Goal: Task Accomplishment & Management: Complete application form

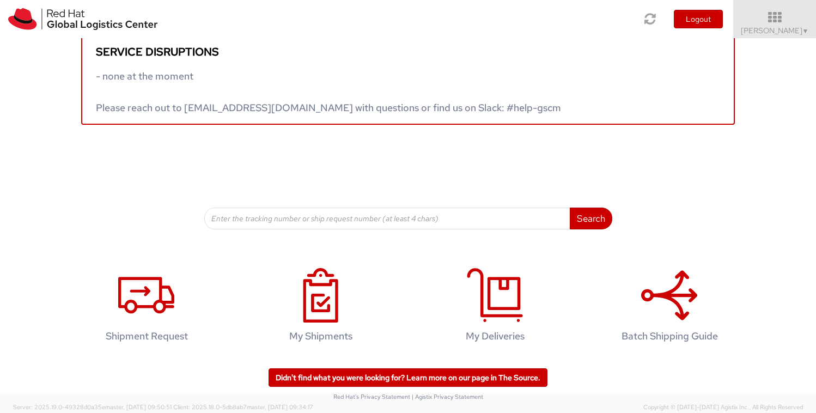
scroll to position [20, 0]
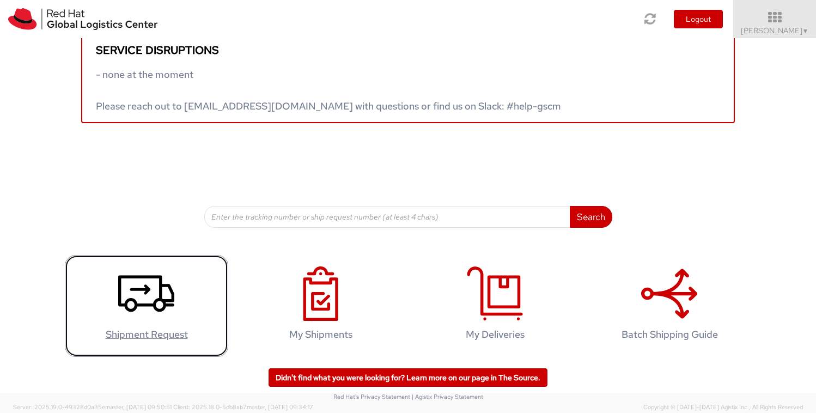
click at [146, 303] on use at bounding box center [146, 293] width 56 height 37
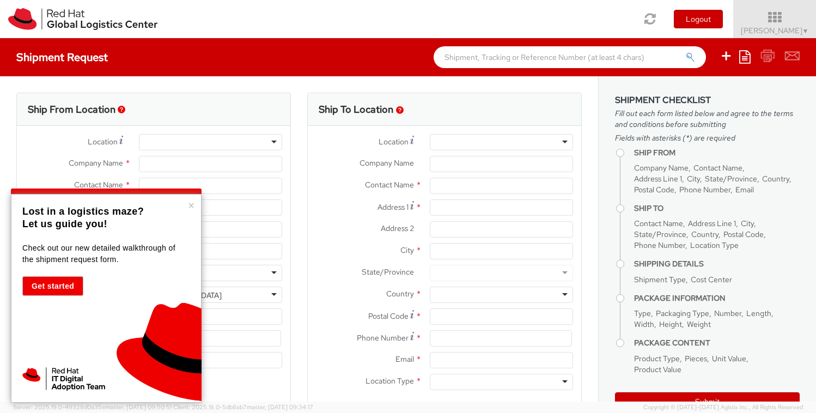
select select "103"
select select
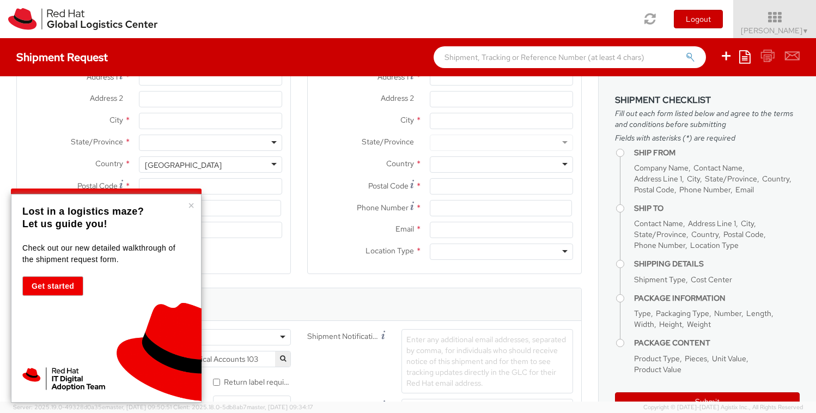
scroll to position [134, 0]
click at [190, 201] on button "×" at bounding box center [191, 205] width 7 height 11
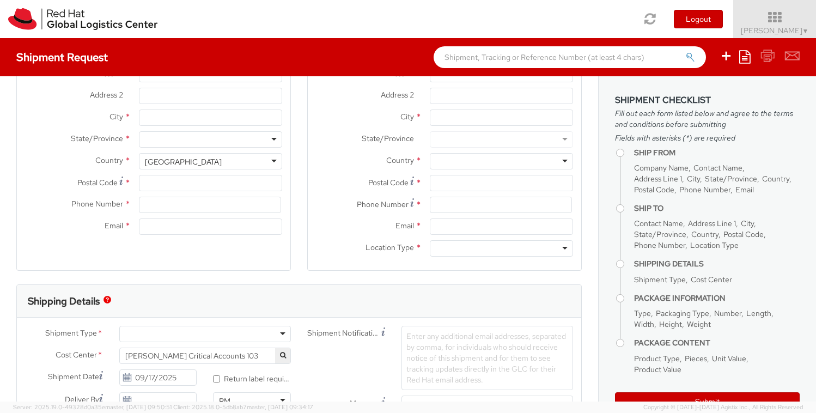
type input "Red Hat"
type input "[PERSON_NAME]"
type input "[EMAIL_ADDRESS][DOMAIN_NAME]"
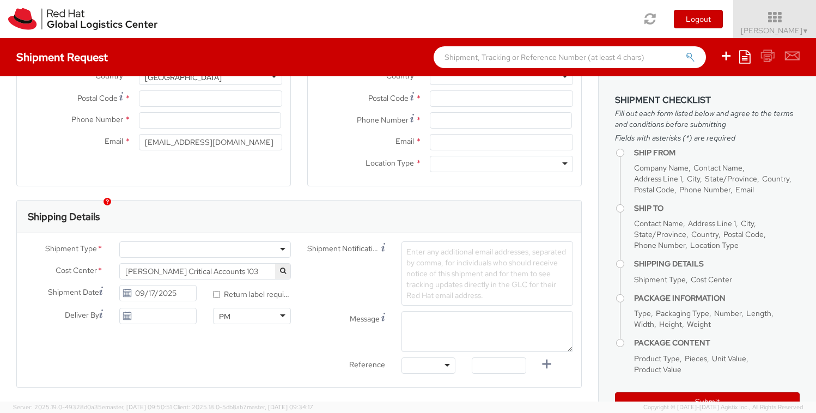
scroll to position [232, 0]
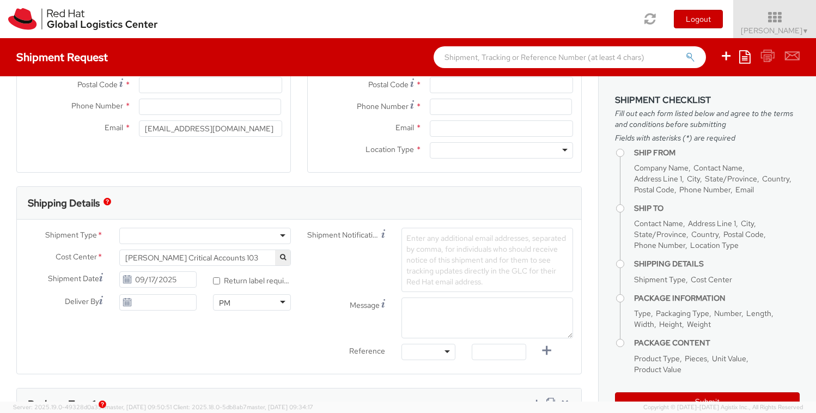
click at [285, 237] on div at bounding box center [205, 236] width 172 height 16
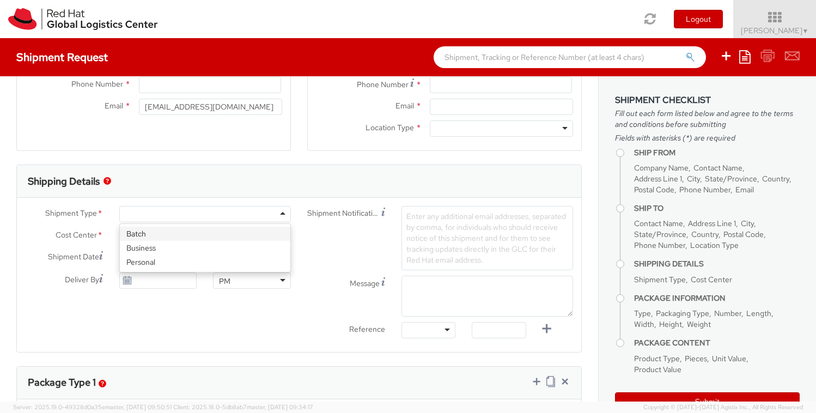
scroll to position [254, 0]
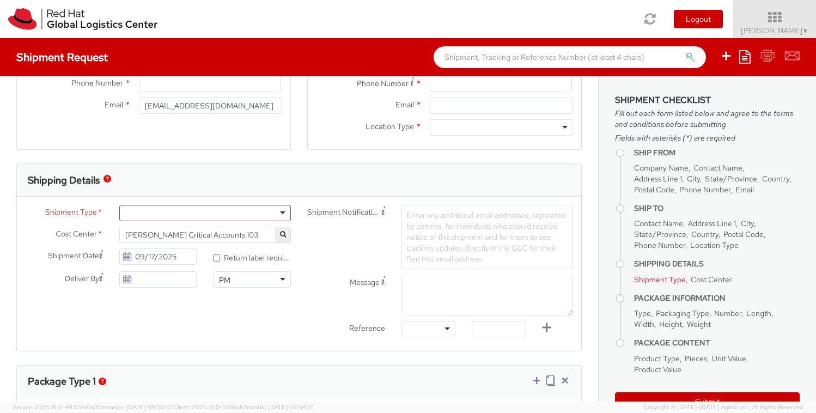
click at [330, 247] on div "Shipment Notification Enter any additional email addresses, separated by comma,…" at bounding box center [440, 237] width 282 height 64
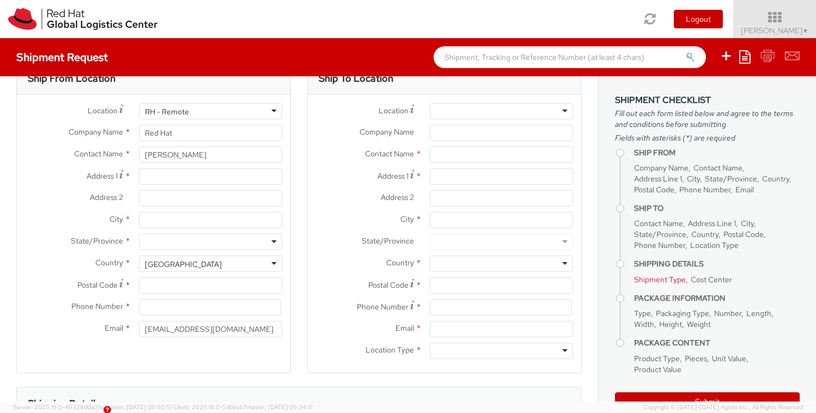
scroll to position [0, 0]
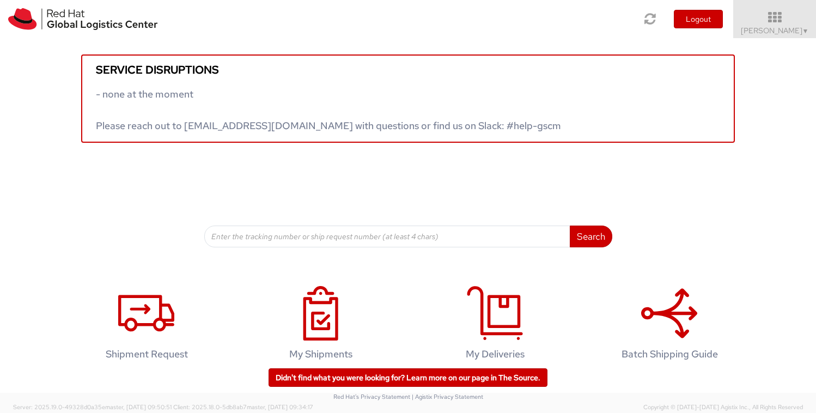
scroll to position [20, 0]
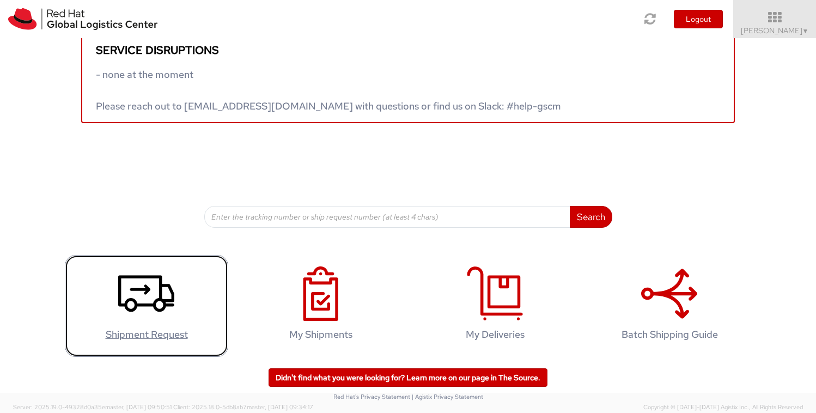
click at [181, 290] on link "Shipment Request" at bounding box center [146, 306] width 163 height 102
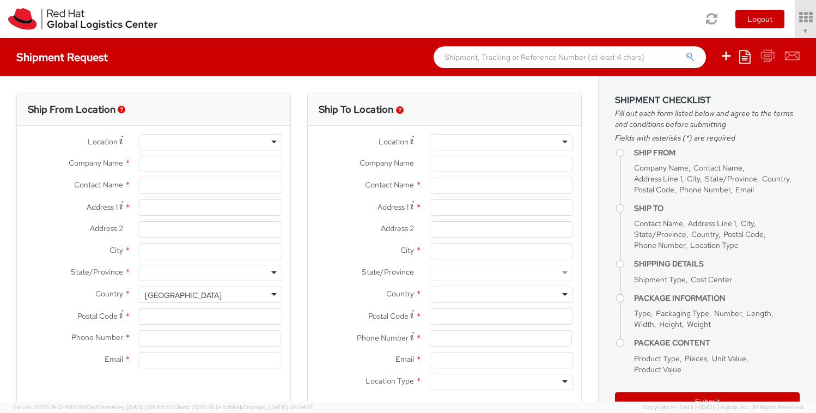
select select "103"
type input "Red Hat"
type input "[PERSON_NAME]"
type input "[EMAIL_ADDRESS][DOMAIN_NAME]"
select select
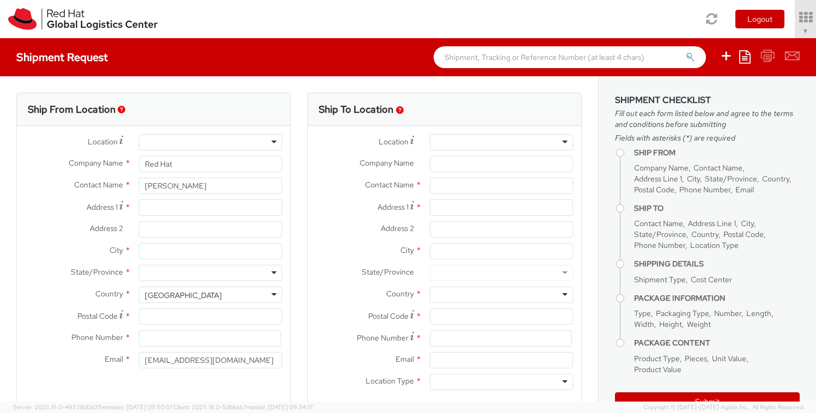
select select
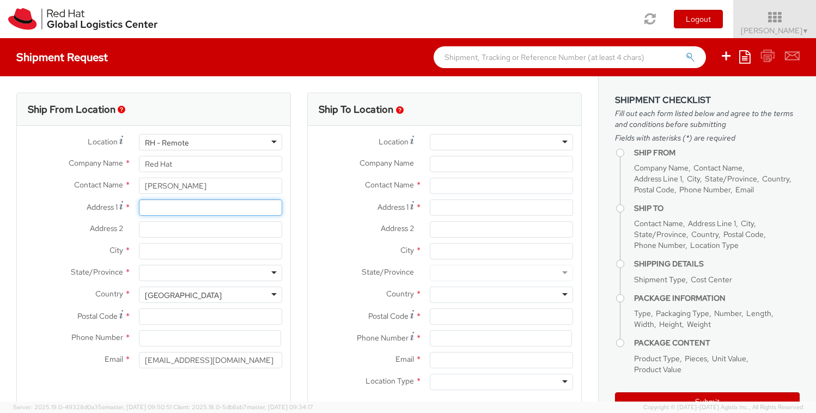
click at [147, 210] on input "Address 1 *" at bounding box center [210, 207] width 143 height 16
type input "H.[PERSON_NAME]"
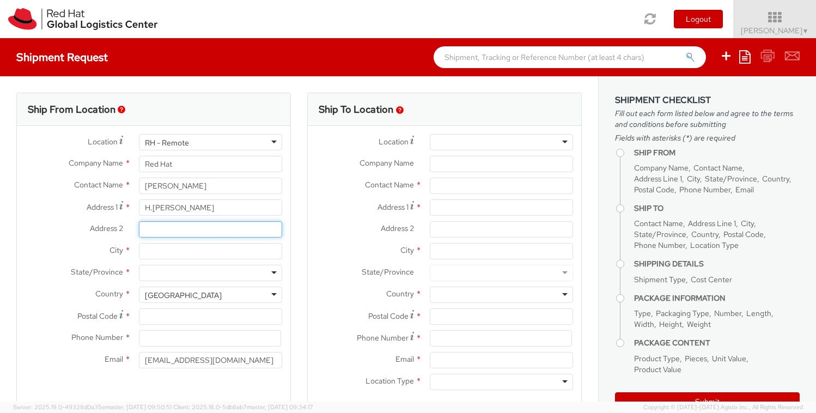
type input "39-B"
type input "Bussum"
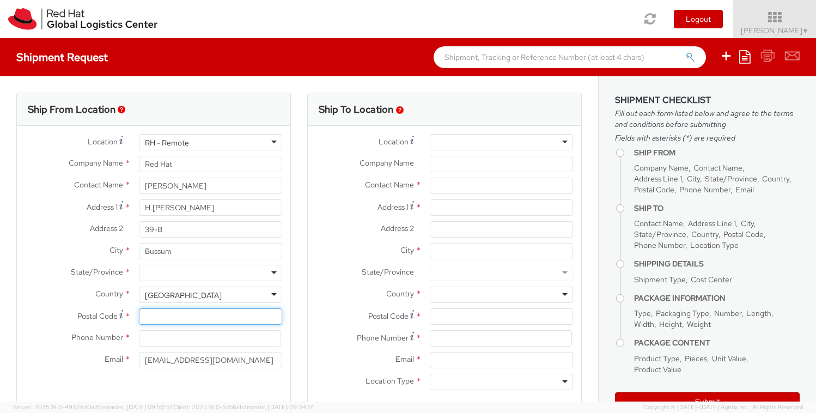
type input "1402EC"
type input "0622266654"
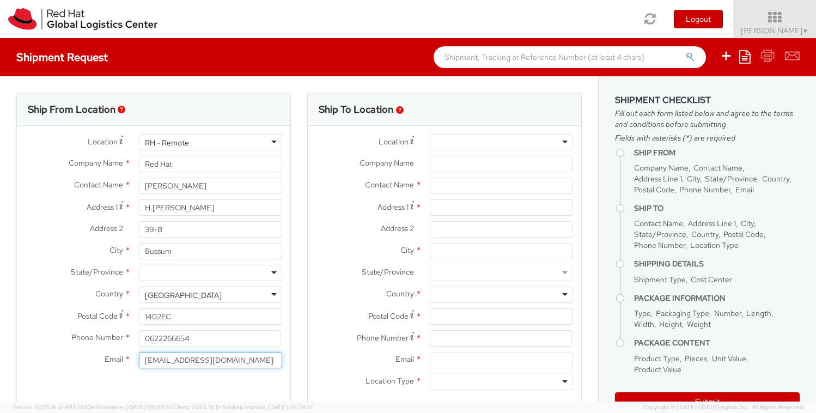
type input "[EMAIL_ADDRESS][DOMAIN_NAME]"
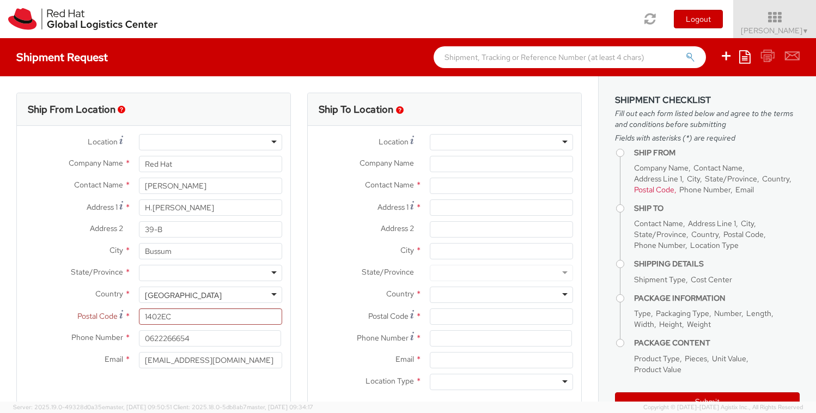
click at [222, 276] on div at bounding box center [210, 273] width 143 height 16
type input "n"
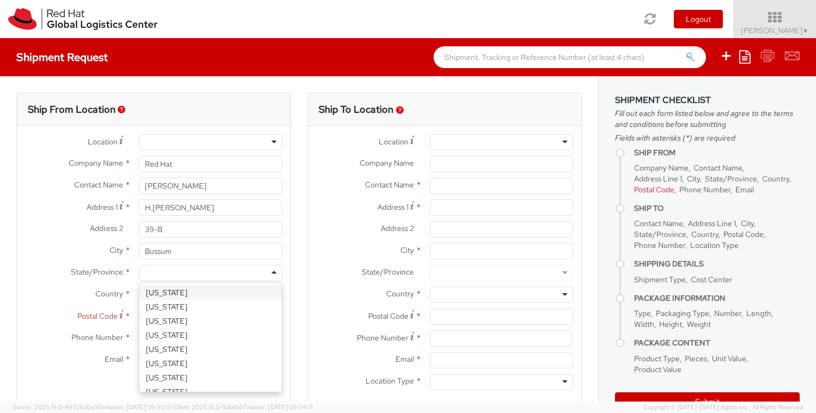
scroll to position [353, 0]
click at [306, 285] on div "Ship To Location Location * [GEOGRAPHIC_DATA] - [GEOGRAPHIC_DATA] - [GEOGRAPHIC…" at bounding box center [444, 255] width 291 height 325
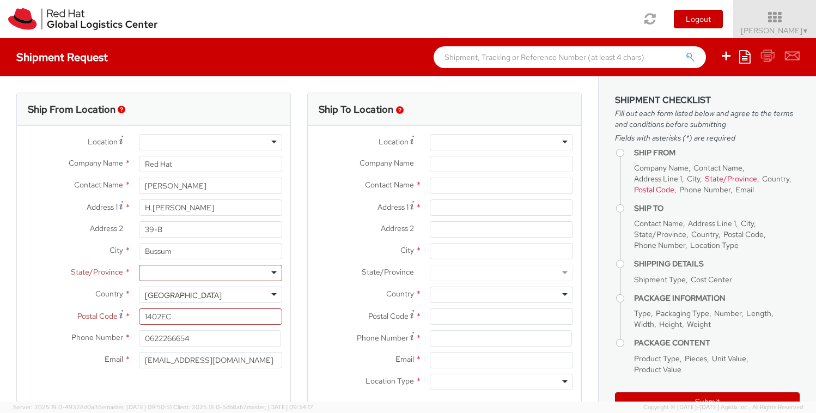
click at [272, 298] on div "[GEOGRAPHIC_DATA]" at bounding box center [210, 295] width 143 height 16
drag, startPoint x: 195, startPoint y: 295, endPoint x: 161, endPoint y: 295, distance: 33.8
click at [161, 295] on div "[GEOGRAPHIC_DATA]" at bounding box center [210, 295] width 143 height 16
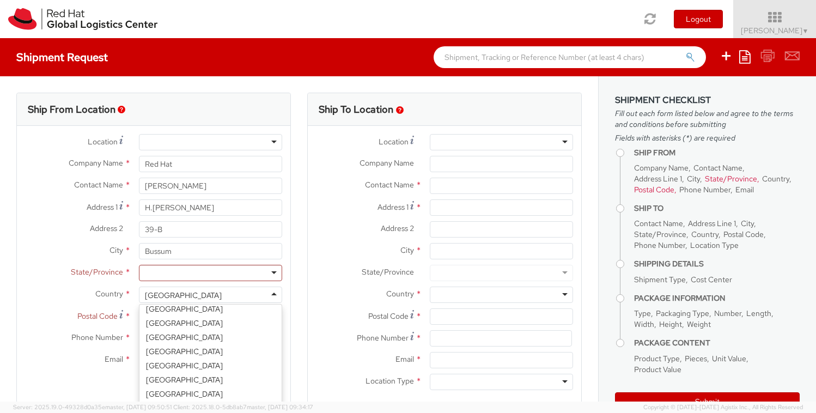
scroll to position [1920, 0]
select select "CM"
select select "KGS"
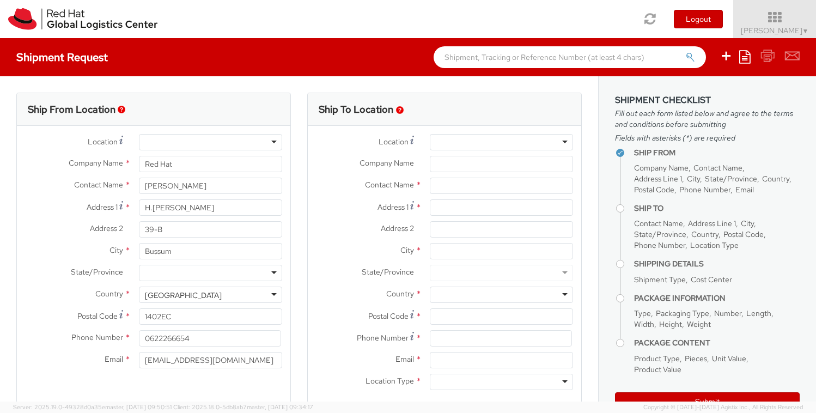
click at [181, 273] on div at bounding box center [210, 273] width 143 height 16
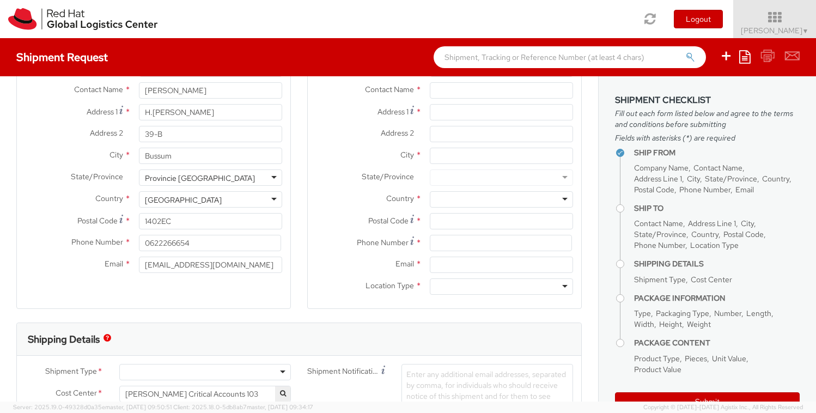
scroll to position [0, 0]
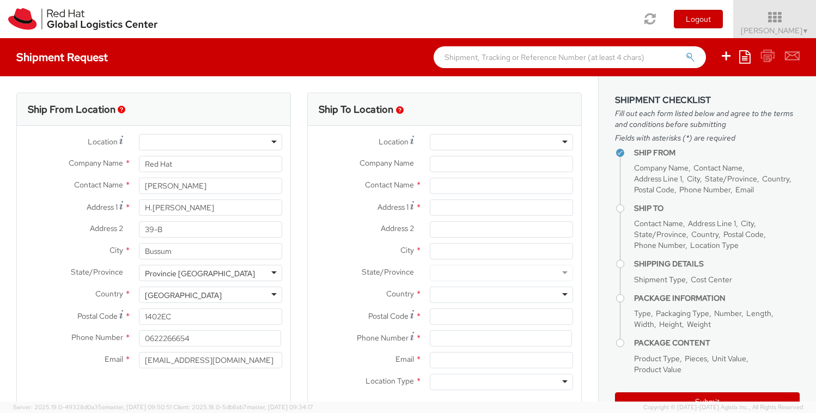
click at [558, 147] on div at bounding box center [501, 142] width 143 height 16
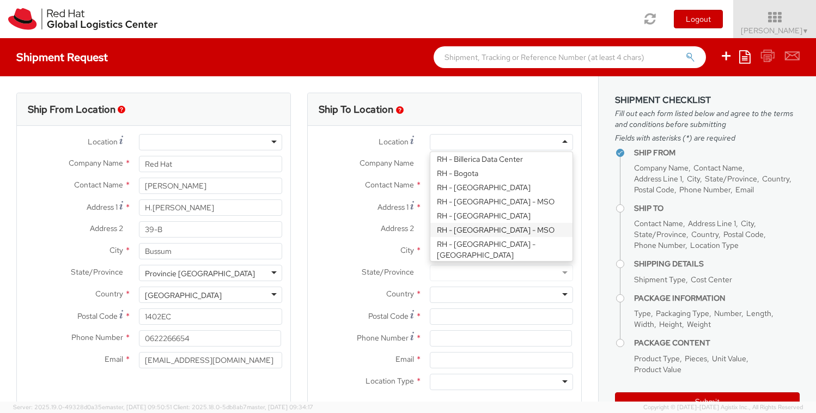
scroll to position [272, 0]
type input "Red Hat Czech s.r.o."
type input "Purkynova 647/111"
type input "[GEOGRAPHIC_DATA]"
type input "621 00"
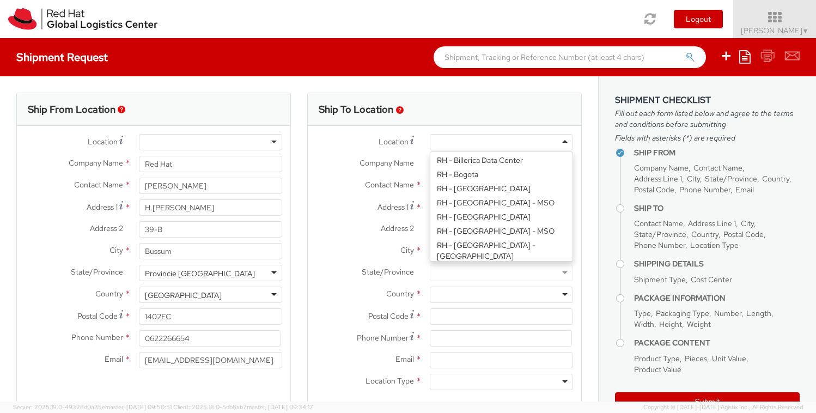
type input "420 532 294 555"
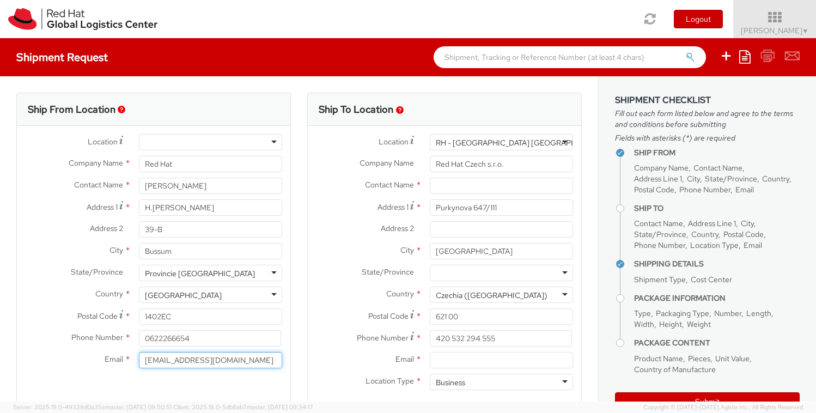
click at [246, 364] on input "[EMAIL_ADDRESS][DOMAIN_NAME]" at bounding box center [210, 360] width 143 height 16
drag, startPoint x: 252, startPoint y: 362, endPoint x: 135, endPoint y: 359, distance: 117.2
click at [135, 359] on div "[EMAIL_ADDRESS][DOMAIN_NAME]" at bounding box center [211, 360] width 160 height 16
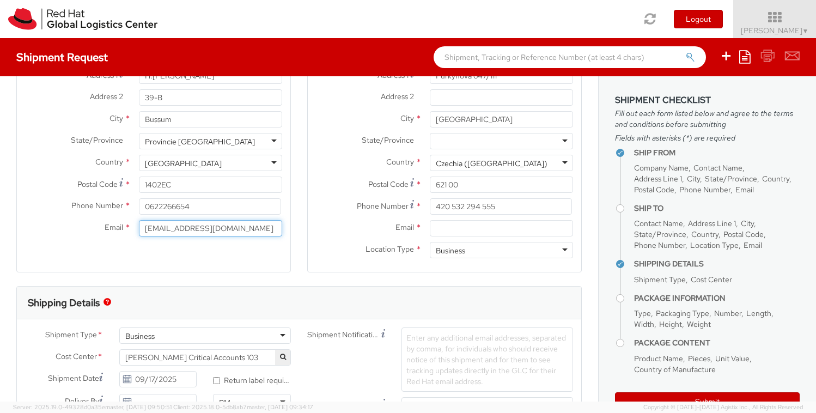
scroll to position [134, 0]
type input "[EMAIL_ADDRESS][DOMAIN_NAME]"
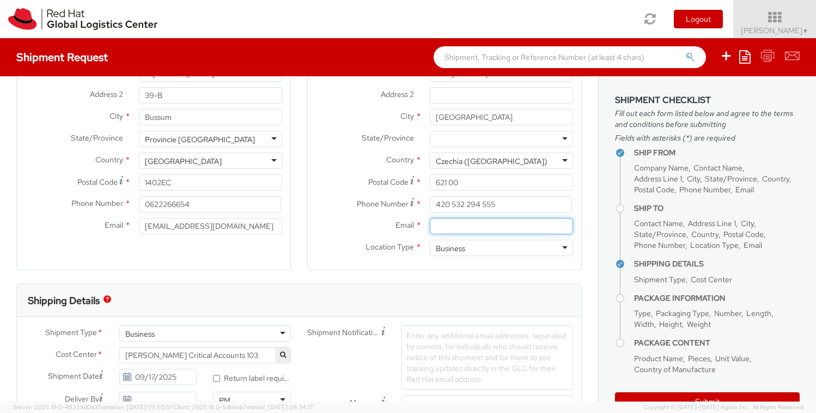
click at [453, 227] on input "Email *" at bounding box center [501, 226] width 143 height 16
type input "[EMAIL_ADDRESS][DOMAIN_NAME]"
click at [446, 272] on div "Ship To Location Location * [GEOGRAPHIC_DATA] - [GEOGRAPHIC_DATA] [GEOGRAPHIC_D…" at bounding box center [444, 121] width 275 height 325
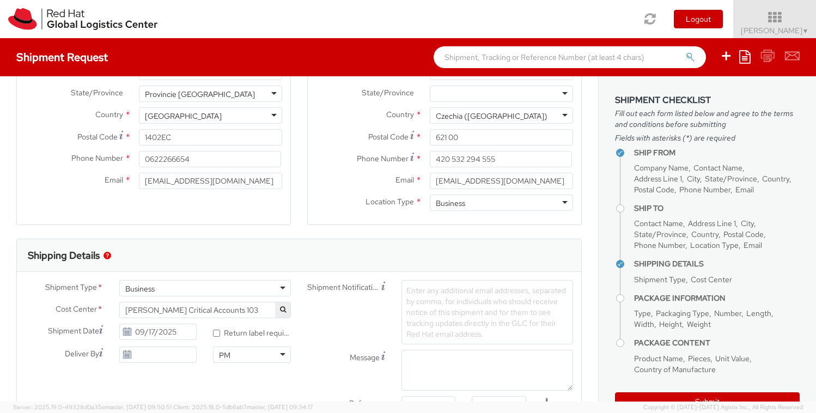
scroll to position [183, 0]
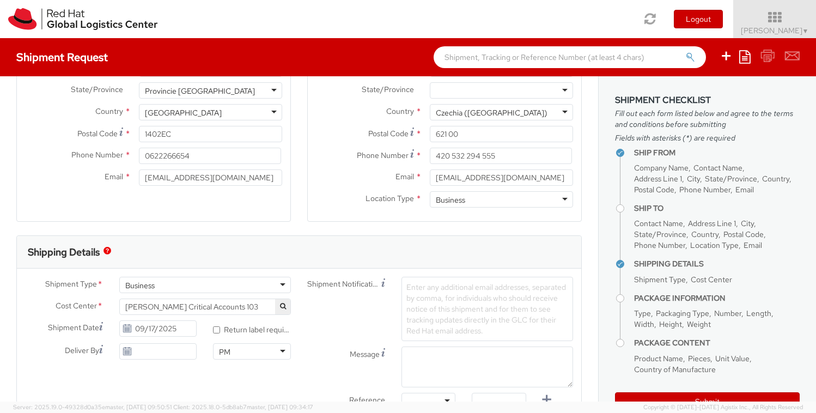
click at [258, 308] on span "[PERSON_NAME] Critical Accounts 103" at bounding box center [205, 307] width 160 height 10
click at [237, 320] on div "* Return label required" at bounding box center [252, 328] width 78 height 17
click at [283, 308] on icon "button" at bounding box center [283, 306] width 6 height 7
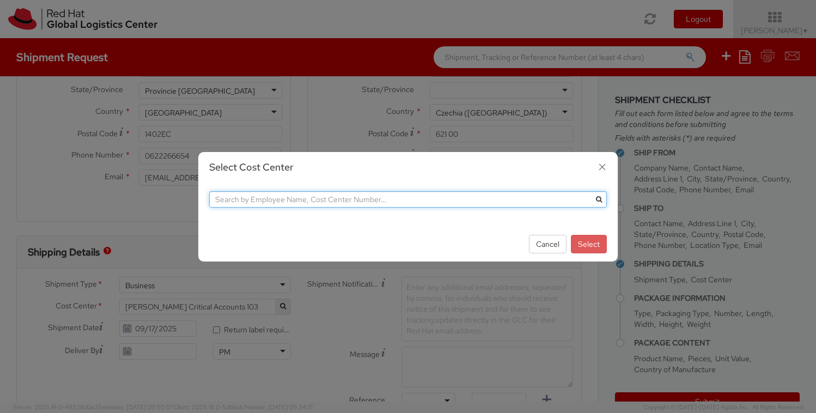
click at [240, 203] on input "text" at bounding box center [408, 199] width 398 height 16
type input "IT Fixed Assets and Contracts 850"
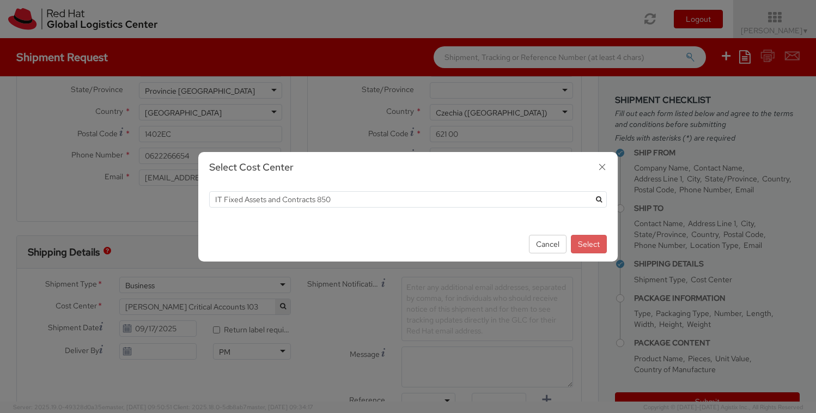
click at [595, 199] on button "submit" at bounding box center [599, 199] width 16 height 16
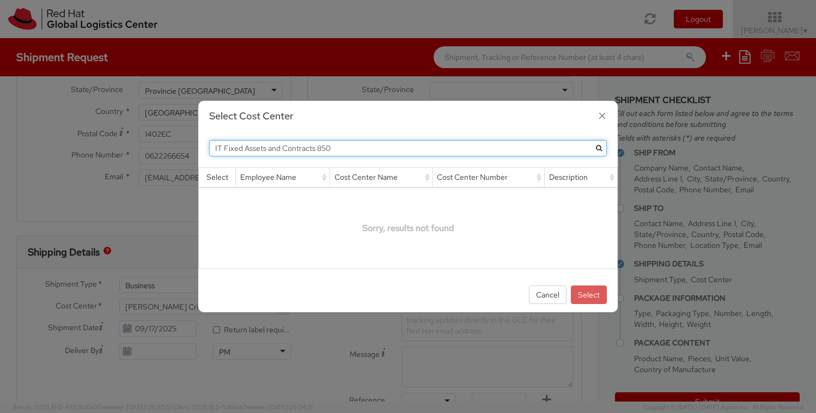
click at [323, 152] on input "IT Fixed Assets and Contracts 850" at bounding box center [408, 148] width 398 height 16
click at [354, 150] on input "IT Fixed Assets and Contracts 850" at bounding box center [408, 148] width 398 height 16
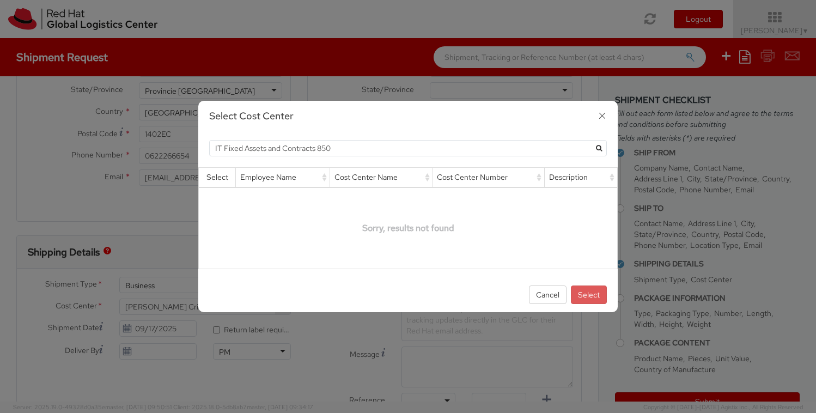
click at [601, 122] on icon "button" at bounding box center [603, 116] width 16 height 16
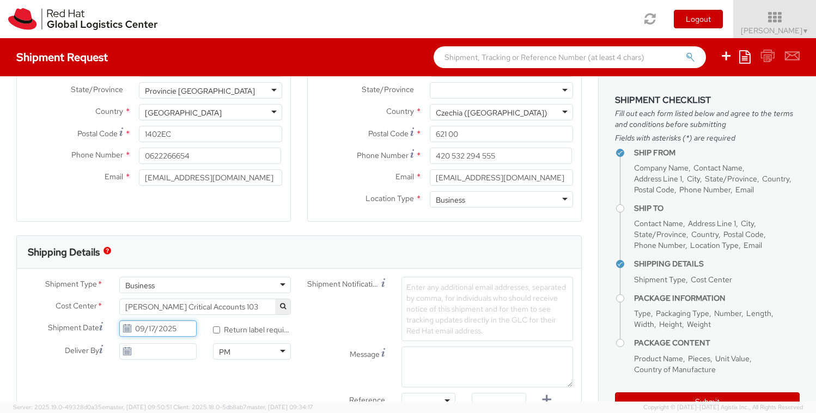
click at [152, 331] on input "09/17/2025" at bounding box center [158, 328] width 78 height 16
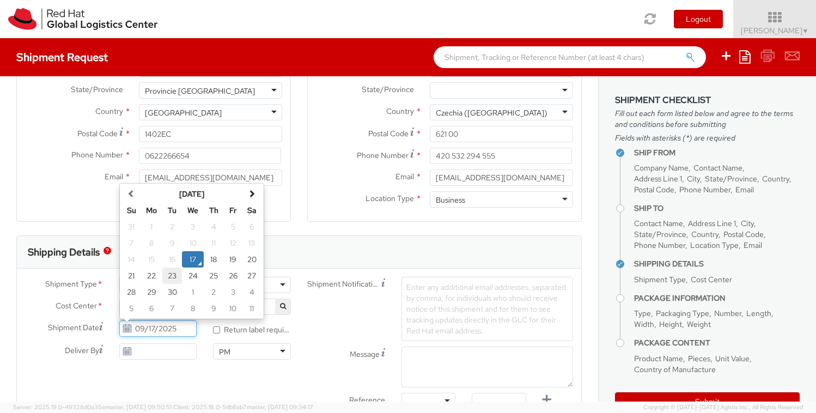
click at [173, 276] on td "23" at bounding box center [172, 276] width 20 height 16
type input "[DATE]"
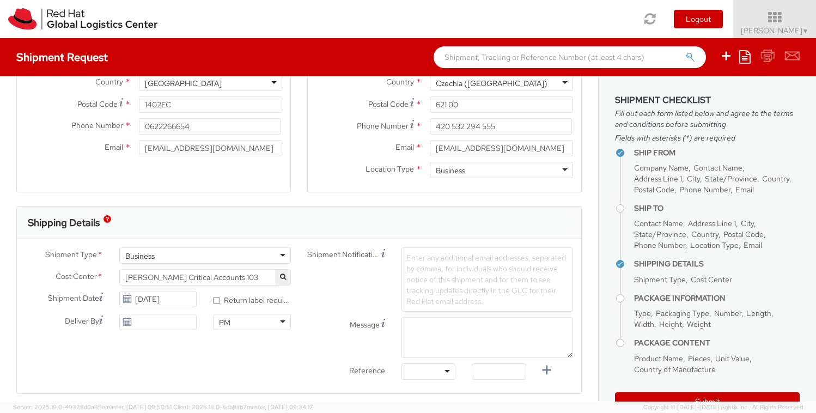
scroll to position [214, 0]
click at [452, 370] on div at bounding box center [429, 369] width 54 height 16
click at [485, 372] on input "text" at bounding box center [499, 369] width 54 height 16
paste input "RPCI, RITM, TASK or INC#"
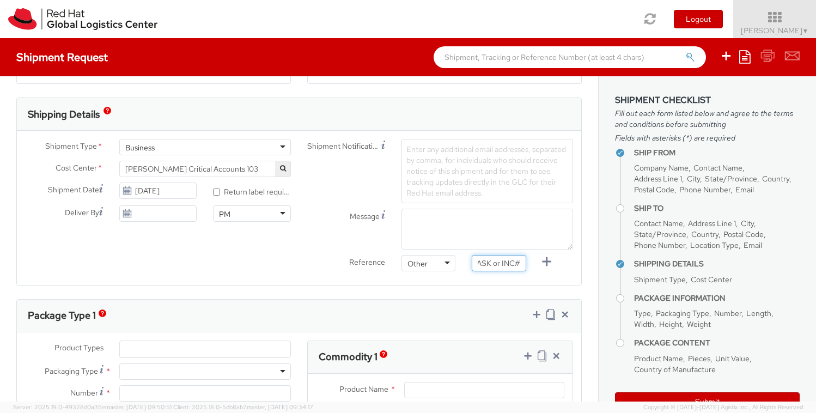
scroll to position [324, 0]
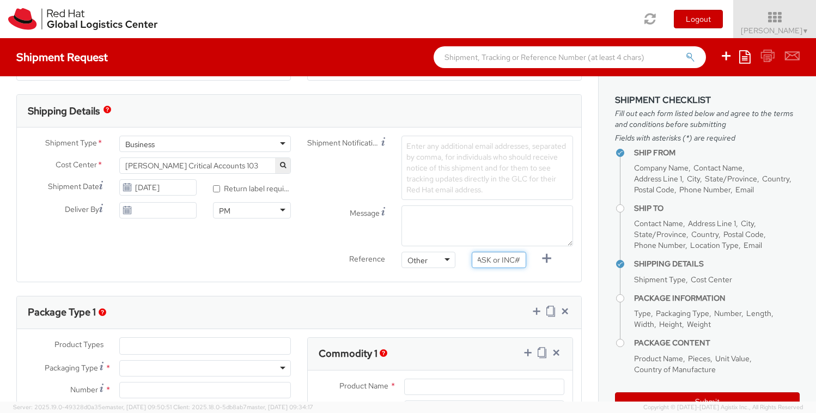
type input "RPCI, RITM, TASK or INC#"
click at [125, 209] on use at bounding box center [127, 210] width 8 height 8
click at [433, 148] on span "Enter any additional email addresses, separated by comma, for individuals who s…" at bounding box center [487, 167] width 160 height 53
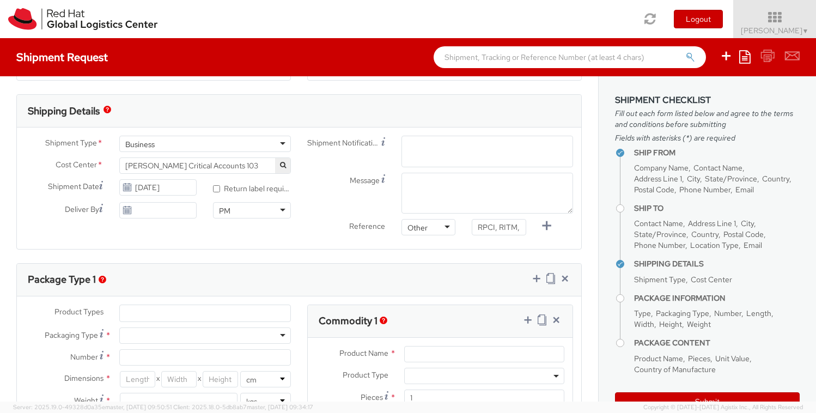
paste input "[EMAIL_ADDRESS][DOMAIN_NAME]"
type input "[EMAIL_ADDRESS][DOMAIN_NAME]"
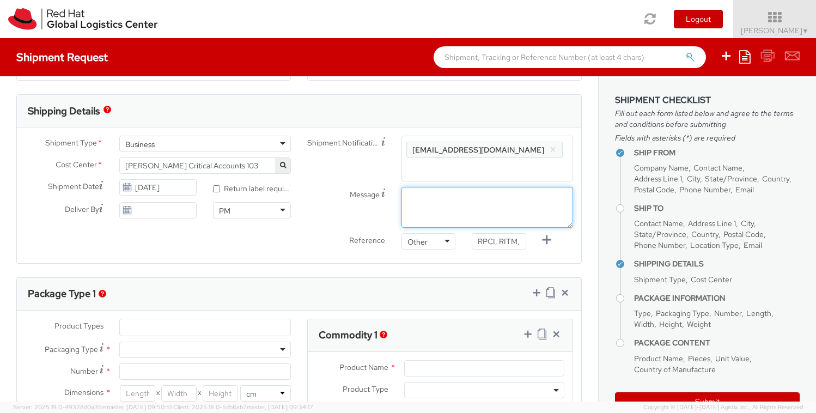
click at [417, 194] on textarea "Message" at bounding box center [488, 207] width 172 height 41
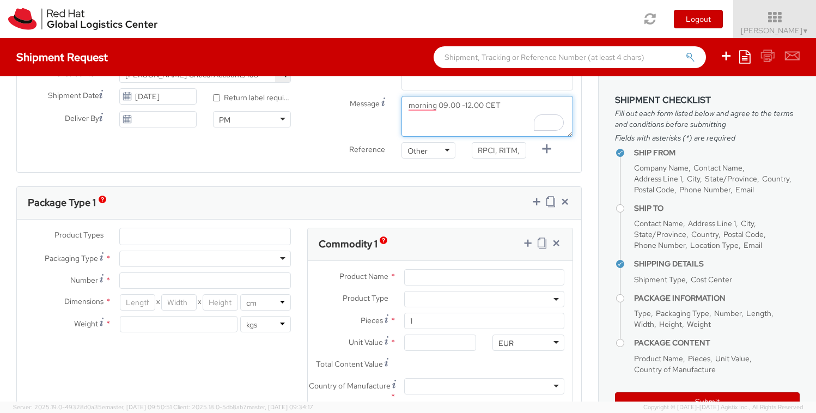
scroll to position [420, 0]
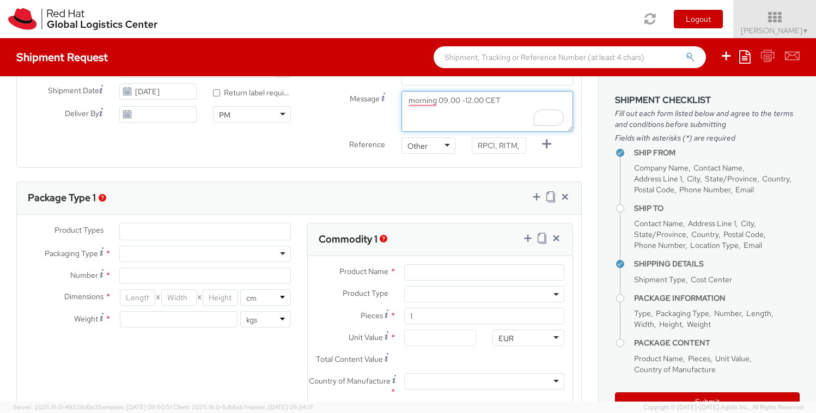
type textarea "morning 09.00 -12.00 CET"
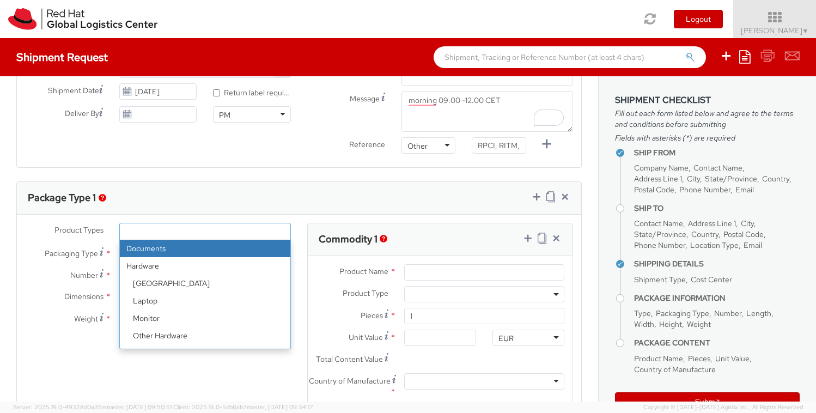
click at [250, 237] on ul at bounding box center [205, 231] width 171 height 16
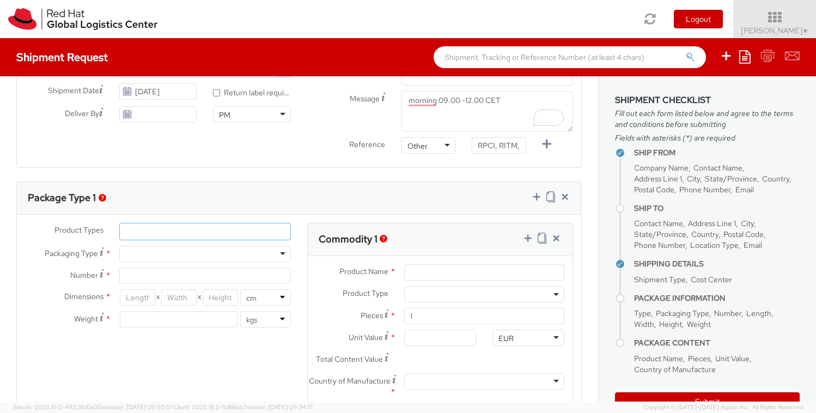
click at [250, 237] on ul at bounding box center [205, 231] width 171 height 16
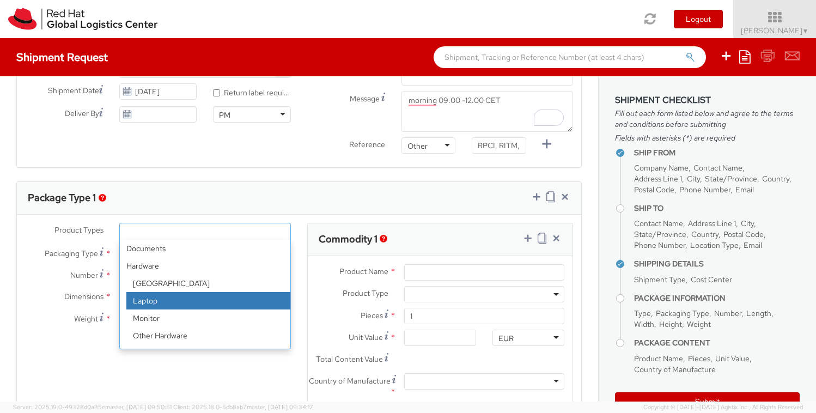
select select "LAPTOP"
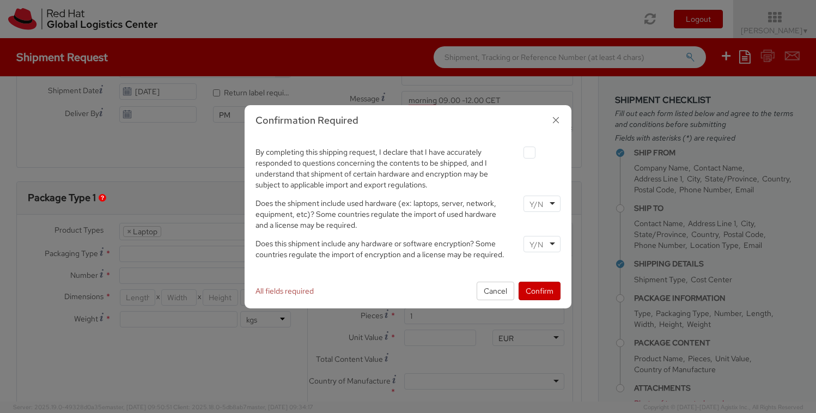
click at [554, 203] on div at bounding box center [542, 204] width 37 height 16
click at [550, 244] on div at bounding box center [542, 244] width 37 height 16
click at [544, 289] on button "Confirm" at bounding box center [540, 291] width 42 height 19
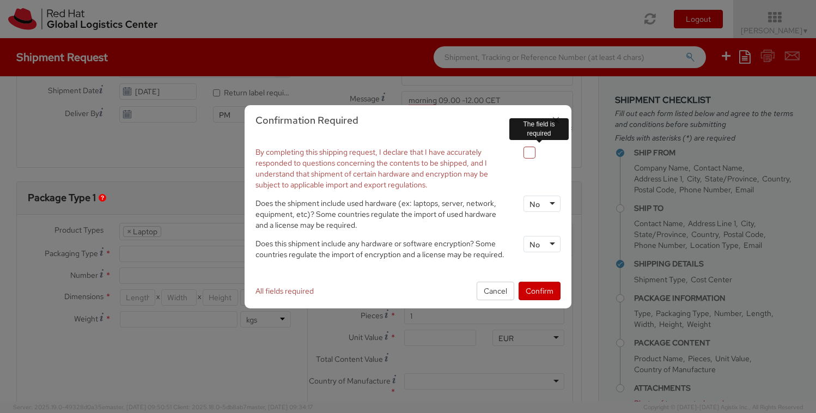
drag, startPoint x: 533, startPoint y: 157, endPoint x: 535, endPoint y: 165, distance: 8.2
click at [533, 157] on label at bounding box center [530, 153] width 12 height 12
click at [520, 156] on input "checkbox" at bounding box center [516, 152] width 7 height 7
checkbox input "true"
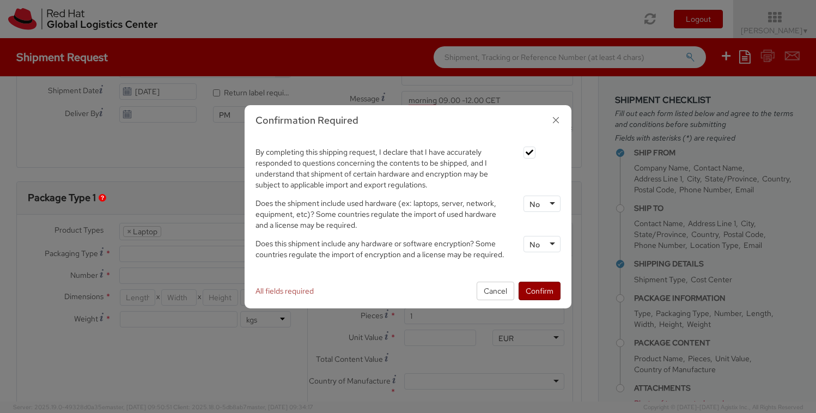
click at [537, 287] on button "Confirm" at bounding box center [540, 291] width 42 height 19
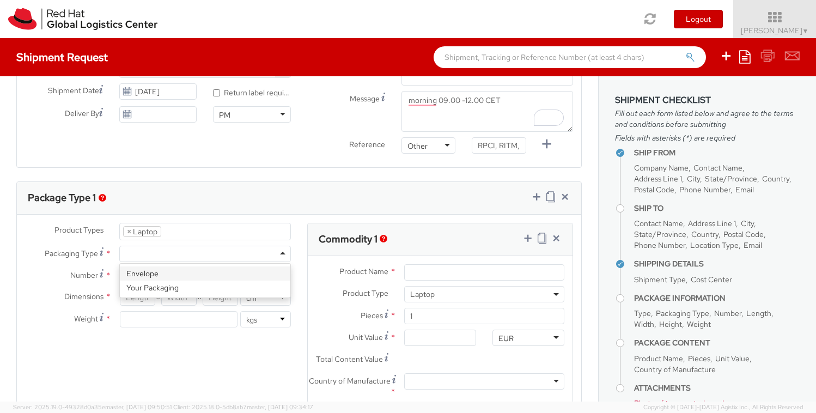
click at [250, 252] on div at bounding box center [205, 254] width 172 height 16
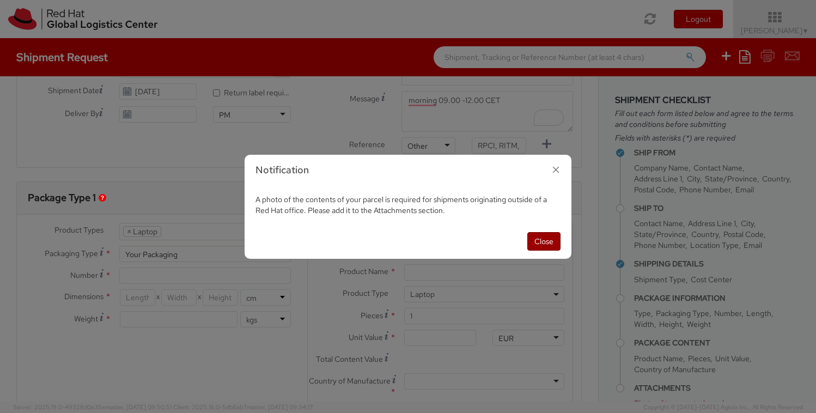
click at [540, 243] on button "Close" at bounding box center [544, 241] width 33 height 19
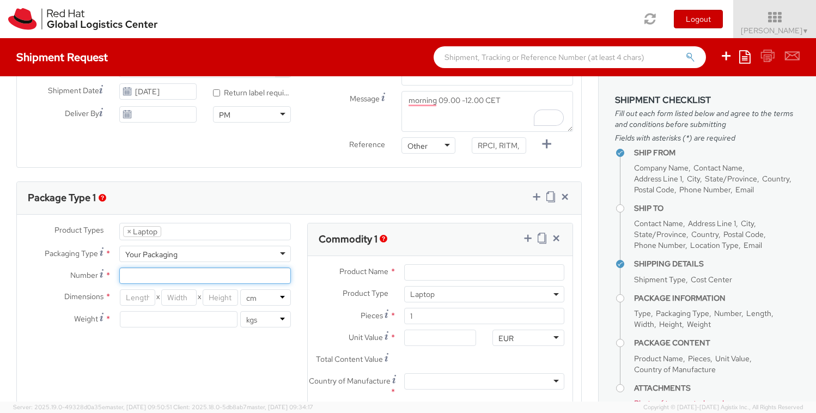
click at [175, 274] on input "Number *" at bounding box center [205, 276] width 172 height 16
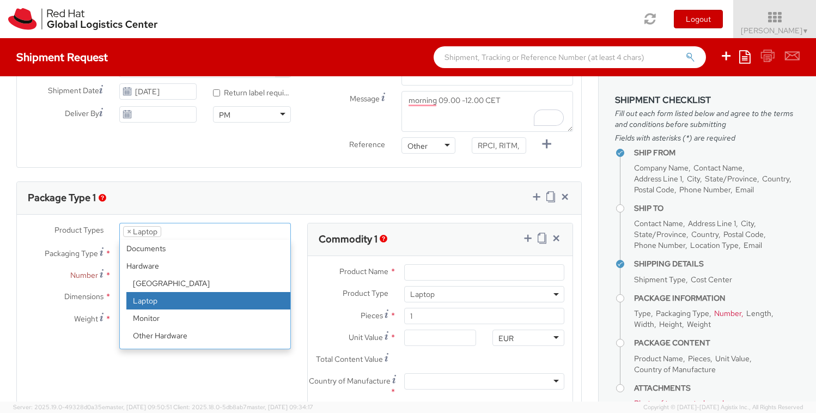
click at [197, 232] on ul "× Laptop" at bounding box center [205, 231] width 171 height 16
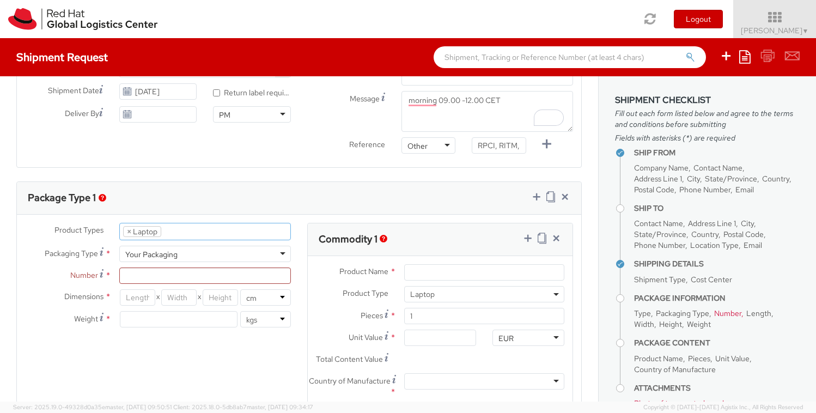
click at [197, 232] on ul "× Laptop" at bounding box center [205, 231] width 171 height 16
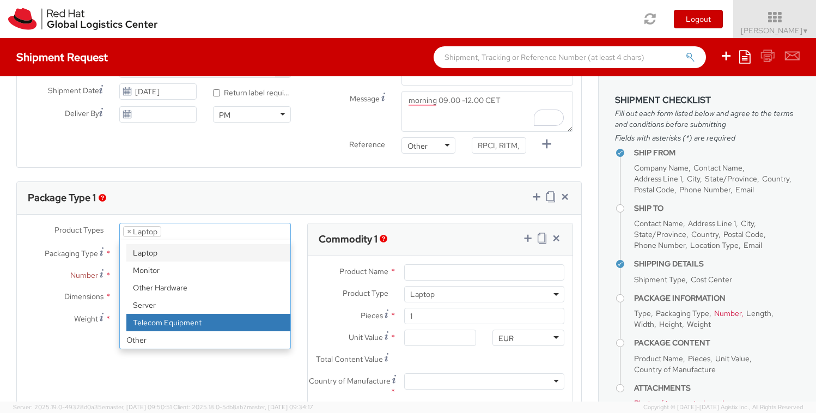
scroll to position [420, 0]
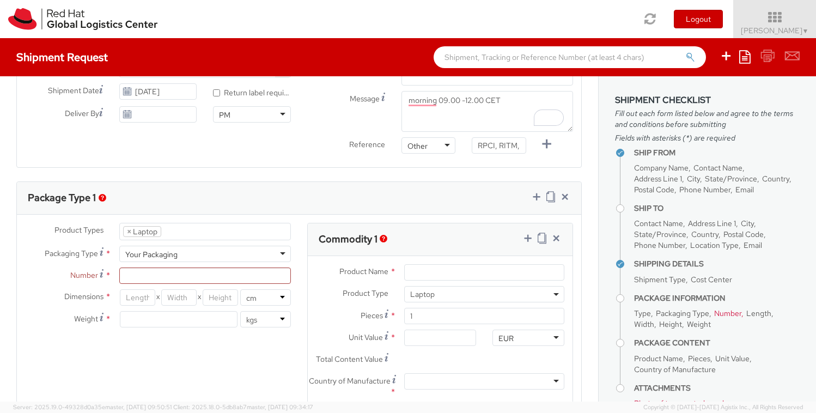
click at [295, 305] on div "X X in cm" at bounding box center [205, 297] width 188 height 16
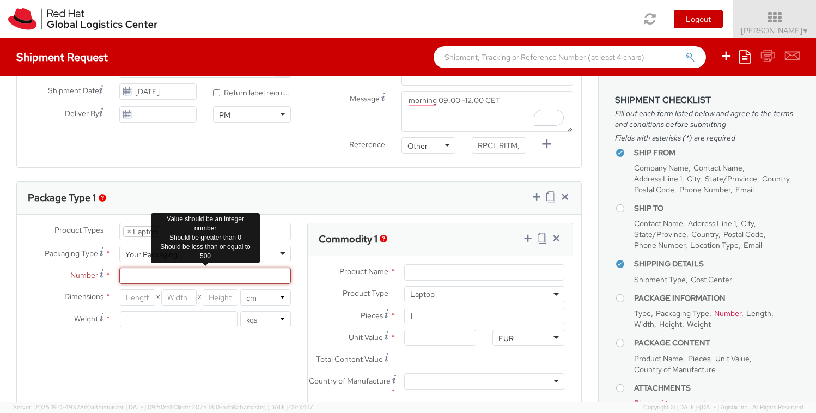
click at [178, 282] on input "Number *" at bounding box center [205, 276] width 172 height 16
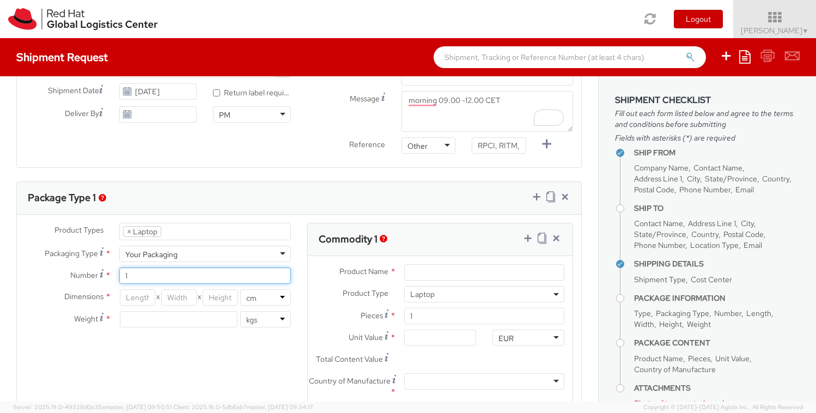
type input "1"
click at [133, 299] on input "number" at bounding box center [137, 297] width 35 height 16
type input "50"
click at [177, 298] on input "number" at bounding box center [178, 297] width 35 height 16
type input "-2"
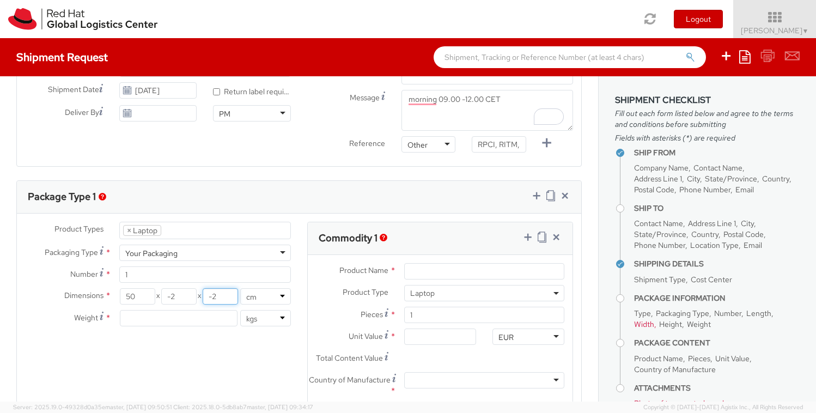
click at [220, 299] on input "-2" at bounding box center [220, 296] width 35 height 16
type input "-3"
click at [186, 297] on input "-2" at bounding box center [178, 296] width 35 height 16
type input "27"
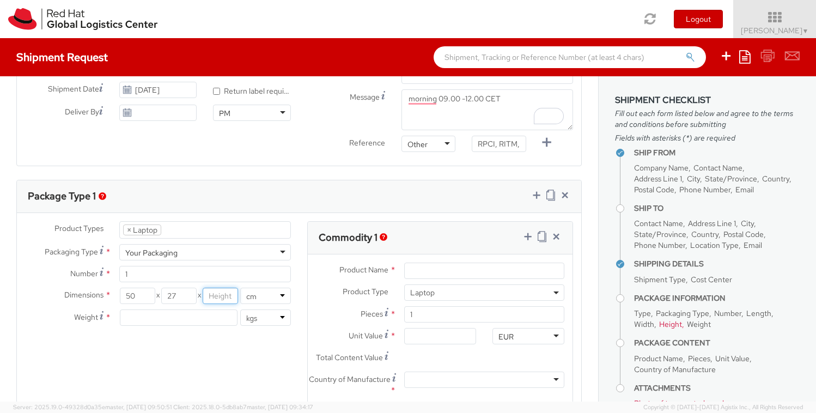
click at [221, 297] on input "number" at bounding box center [220, 296] width 35 height 16
type input "15"
click at [153, 321] on input "number" at bounding box center [179, 318] width 118 height 16
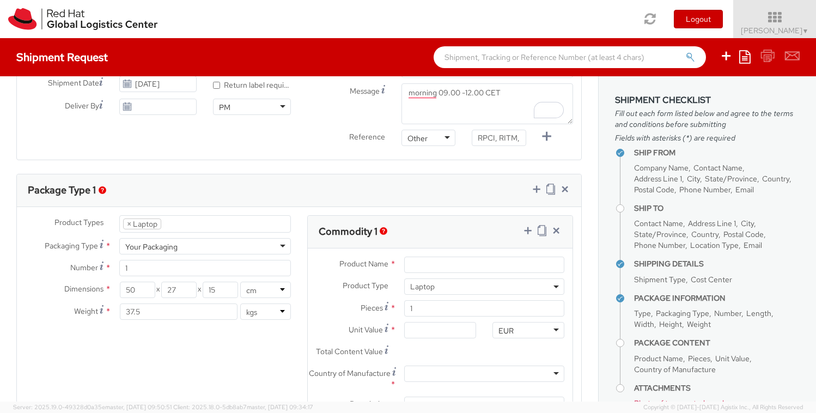
click at [205, 336] on div "Product Types * Documents Docking Station Laptop Monitor Other Hardware Server …" at bounding box center [299, 334] width 565 height 239
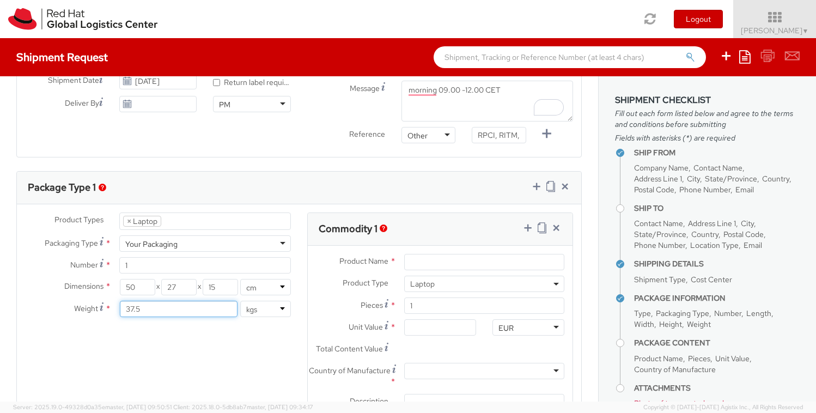
click at [144, 309] on input "37.5" at bounding box center [179, 309] width 118 height 16
type input "38"
click at [191, 358] on div "Product Types * Documents Docking Station Laptop Monitor Other Hardware Server …" at bounding box center [299, 332] width 565 height 239
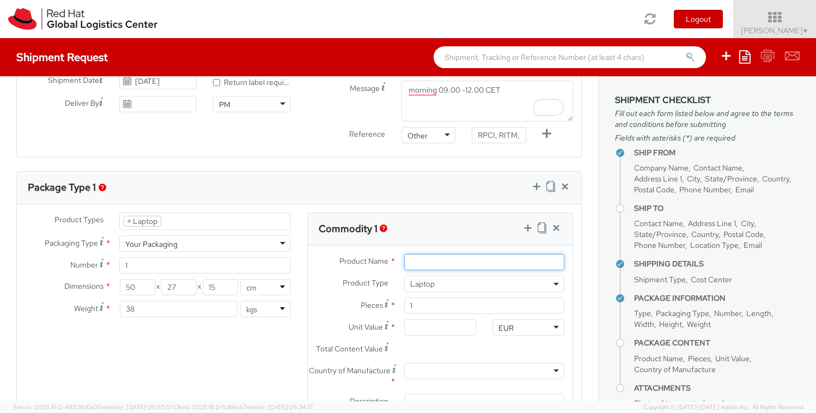
click at [467, 269] on input "Product Name *" at bounding box center [484, 262] width 160 height 16
type input "<"
type input "Macbook Pro"
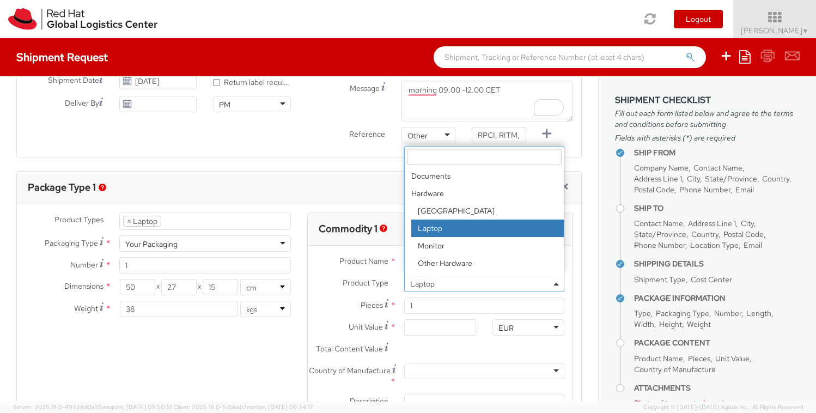
click at [447, 286] on span "Laptop" at bounding box center [484, 284] width 148 height 10
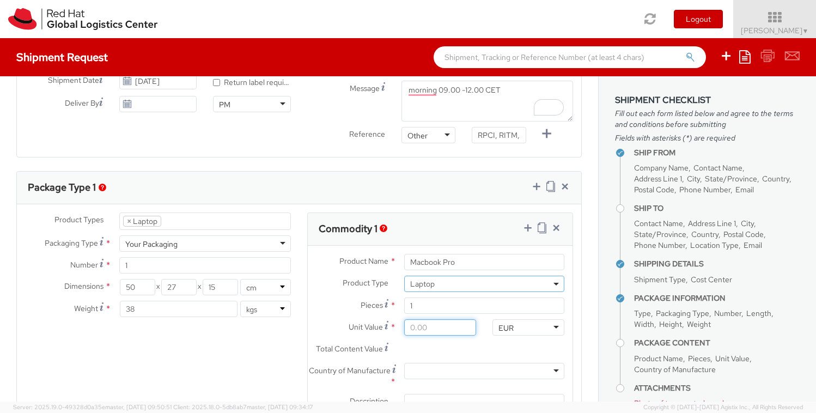
click at [433, 332] on input "Unit Value *" at bounding box center [440, 327] width 72 height 16
click at [451, 331] on input "Unit Value *" at bounding box center [440, 327] width 72 height 16
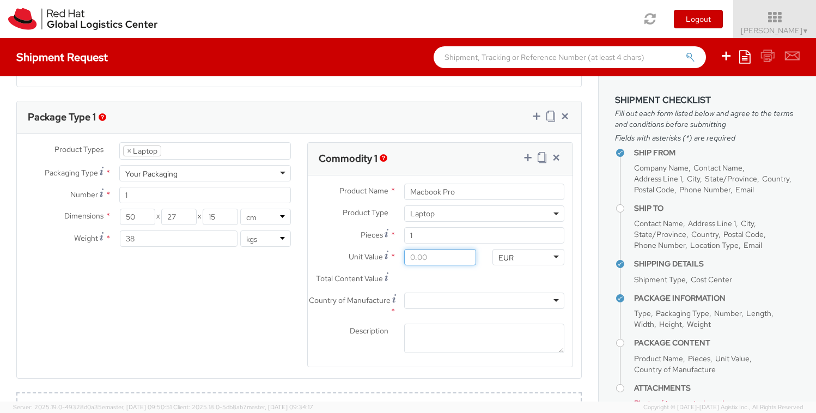
scroll to position [510, 0]
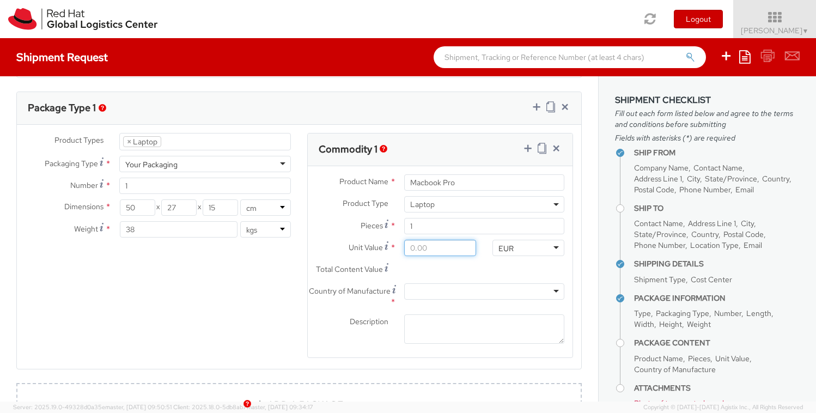
click at [432, 252] on input "Unit Value *" at bounding box center [440, 248] width 72 height 16
type input "5.00"
type input "50.00"
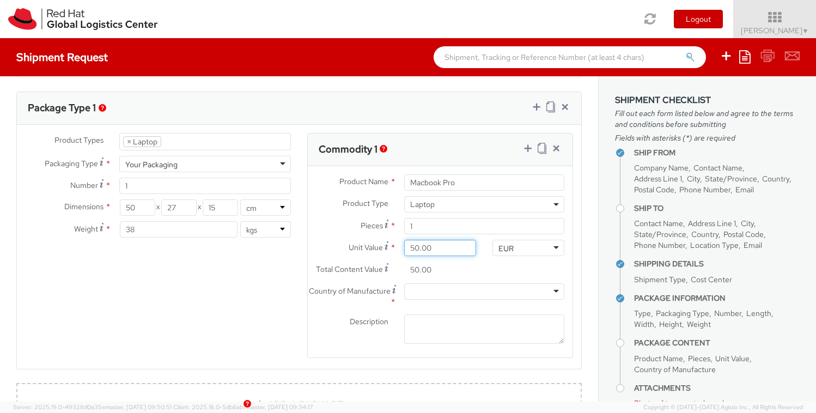
type input "500.00"
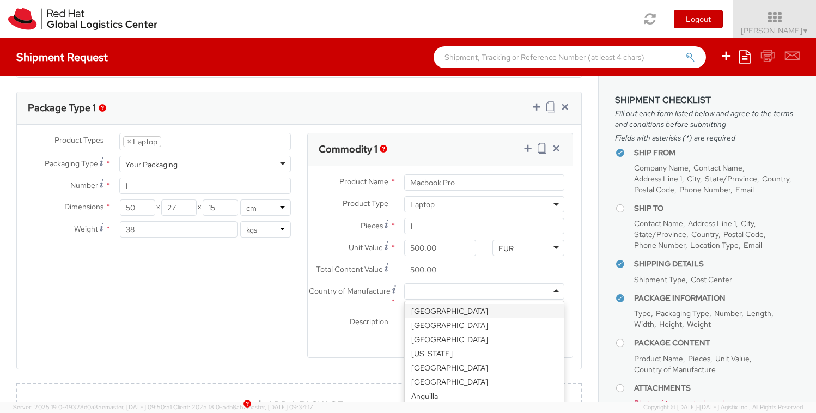
click at [423, 294] on div at bounding box center [484, 291] width 160 height 16
type input "china"
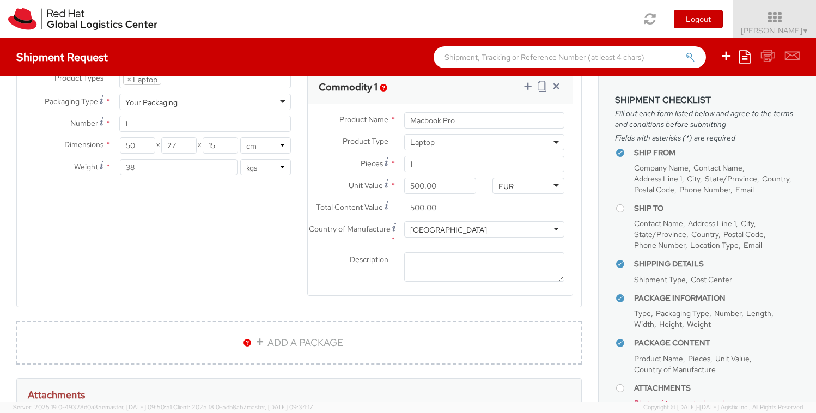
scroll to position [578, 0]
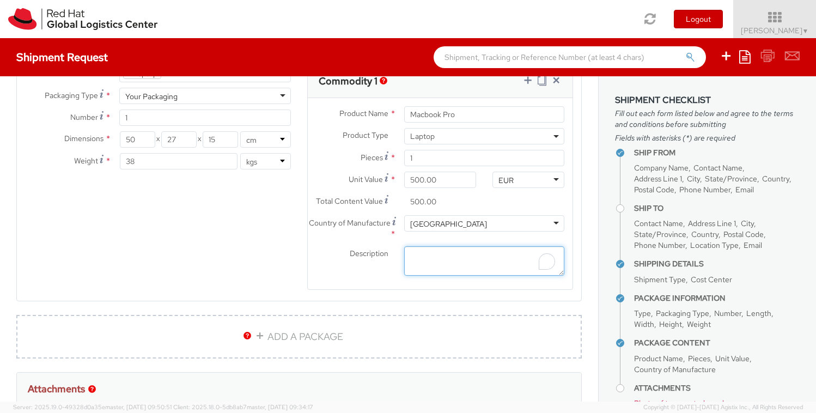
click at [442, 262] on textarea "Description *" at bounding box center [484, 261] width 160 height 30
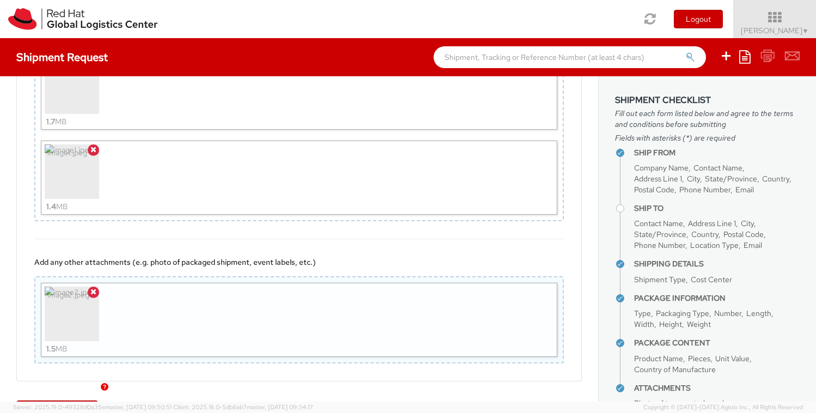
scroll to position [1008, 0]
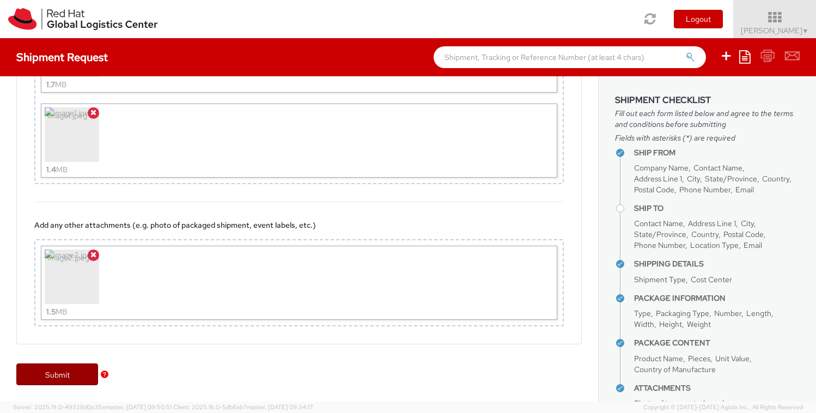
click at [42, 378] on link "Submit" at bounding box center [57, 374] width 82 height 22
click at [66, 375] on link "Submit" at bounding box center [57, 374] width 82 height 22
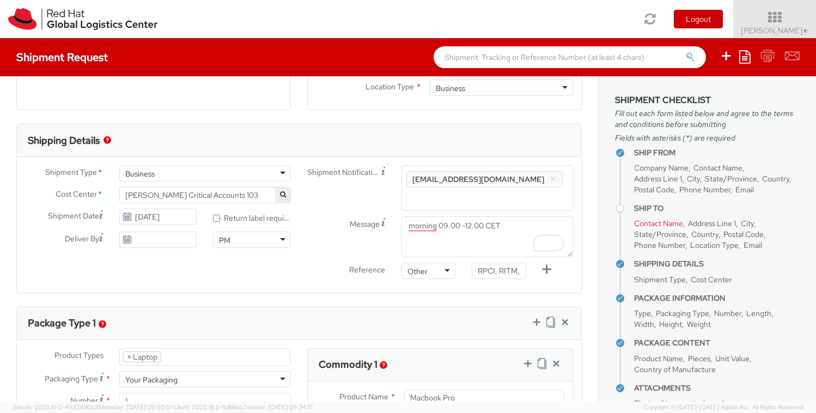
scroll to position [293, 0]
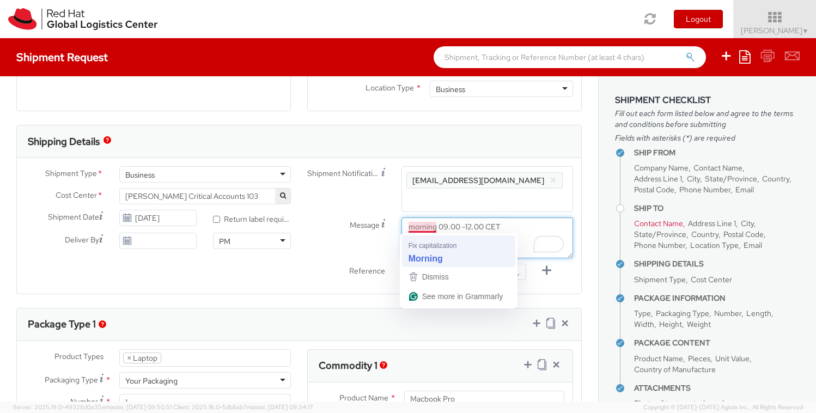
click at [425, 257] on textarea "morning 09.00 -12.00 CET" at bounding box center [488, 237] width 172 height 41
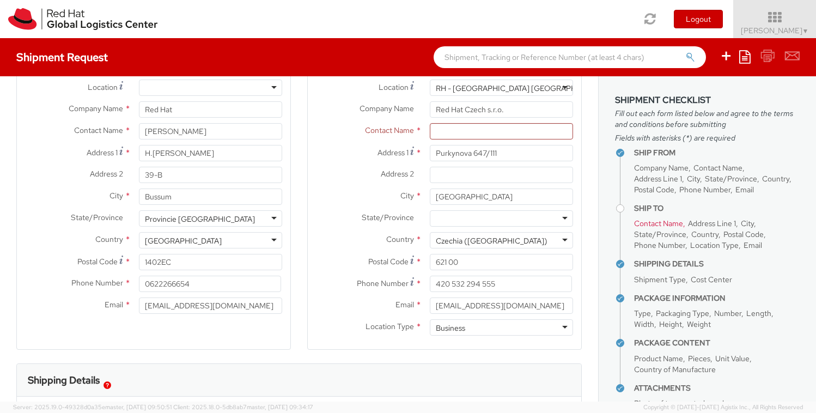
scroll to position [48, 0]
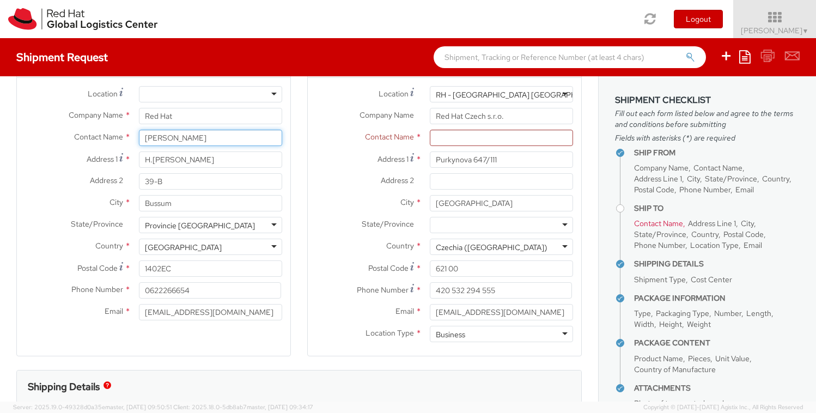
click at [219, 144] on input "[PERSON_NAME]" at bounding box center [210, 138] width 143 height 16
type input "[PERSON_NAME]"
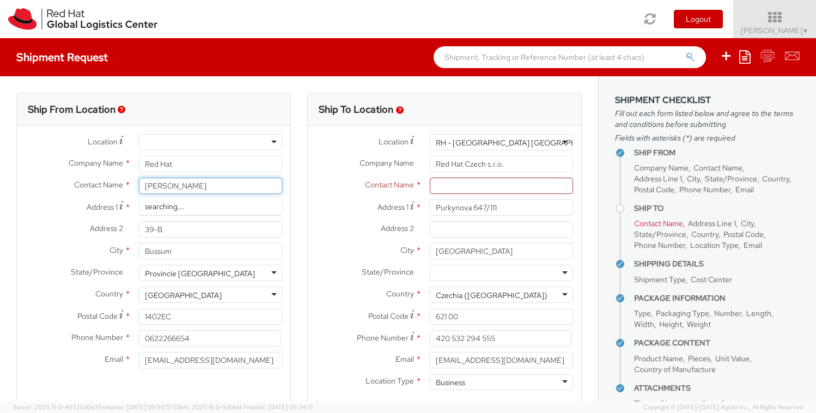
click at [167, 203] on div "searching..." at bounding box center [211, 206] width 142 height 16
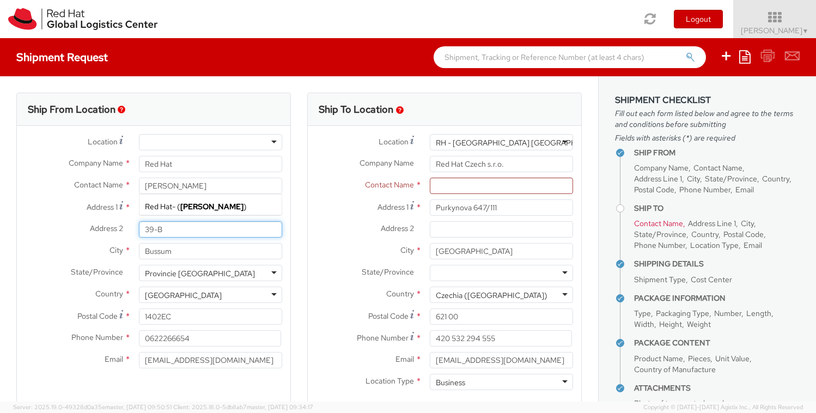
click at [195, 237] on input "39-B" at bounding box center [210, 229] width 143 height 16
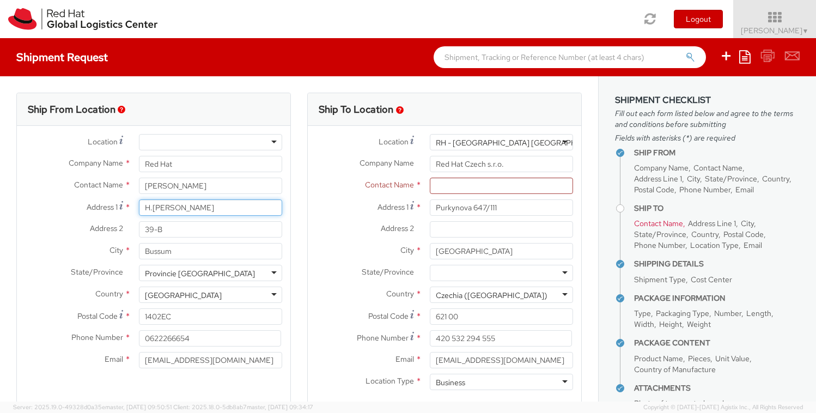
click at [243, 208] on input "H.[PERSON_NAME]" at bounding box center [210, 207] width 143 height 16
type input "H.[PERSON_NAME]"
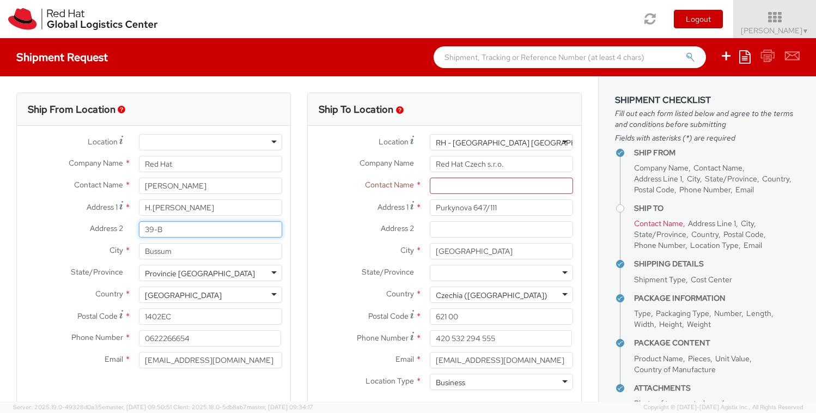
click at [171, 233] on input "39-B" at bounding box center [210, 229] width 143 height 16
type input "39-B"
click at [172, 251] on input "Bussum" at bounding box center [210, 251] width 143 height 16
type input "Bussum"
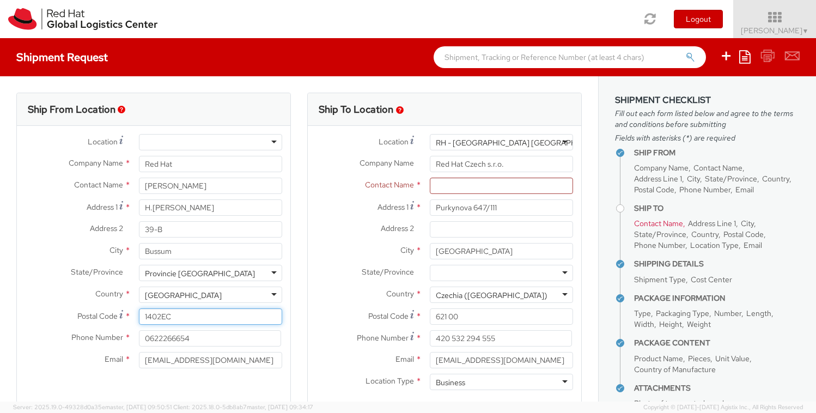
click at [169, 316] on input "1402EC" at bounding box center [210, 316] width 143 height 16
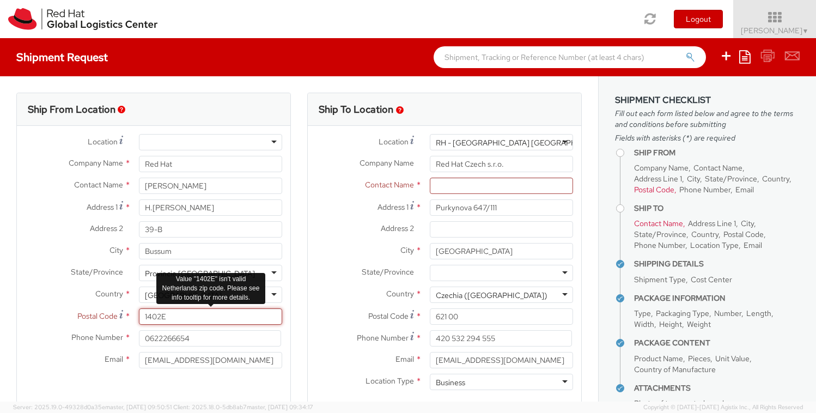
type input "1402EC"
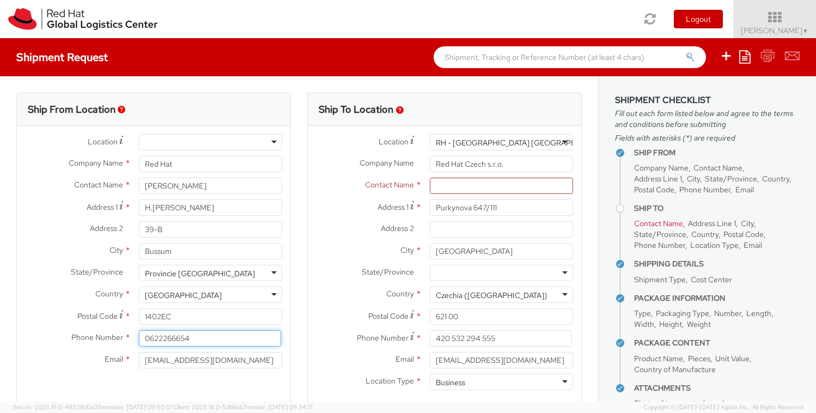
click at [166, 334] on input "0622266654" at bounding box center [210, 338] width 142 height 16
click at [193, 338] on input "0622266654" at bounding box center [210, 338] width 142 height 16
click at [289, 326] on div "Postal Code * 1402EC" at bounding box center [154, 319] width 274 height 22
click at [215, 343] on input "0622266654" at bounding box center [210, 338] width 142 height 16
type input "0622266654"
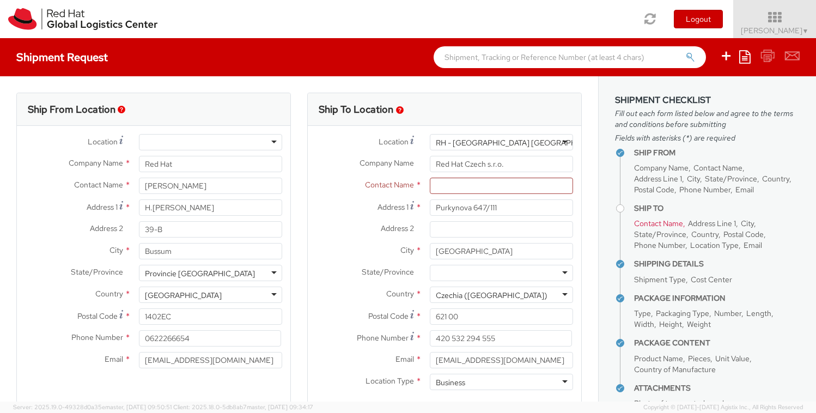
click at [282, 330] on div "0622266654" at bounding box center [211, 338] width 160 height 16
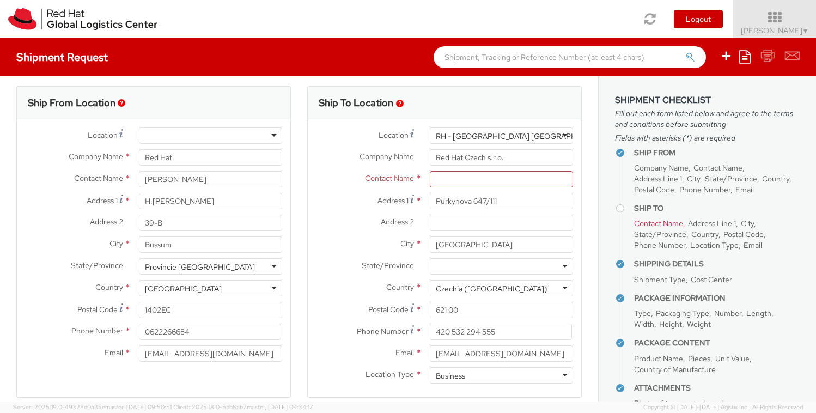
scroll to position [19, 0]
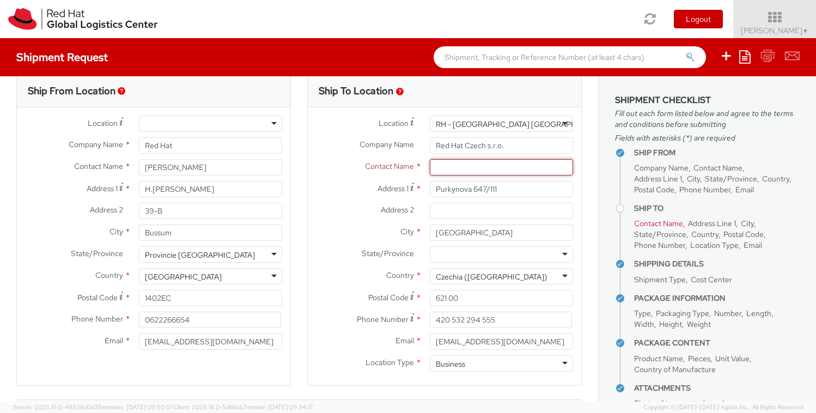
click at [504, 167] on input "text" at bounding box center [501, 167] width 143 height 16
paste input "Attn: Red Hat IT - Endpoint Systems"
type input "Attn: Red Hat IT - Endpoint Systems"
click at [520, 251] on div at bounding box center [501, 254] width 143 height 16
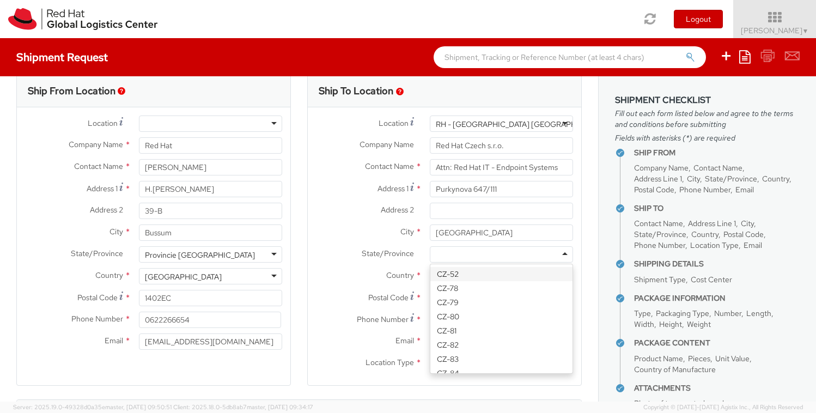
scroll to position [17, 0]
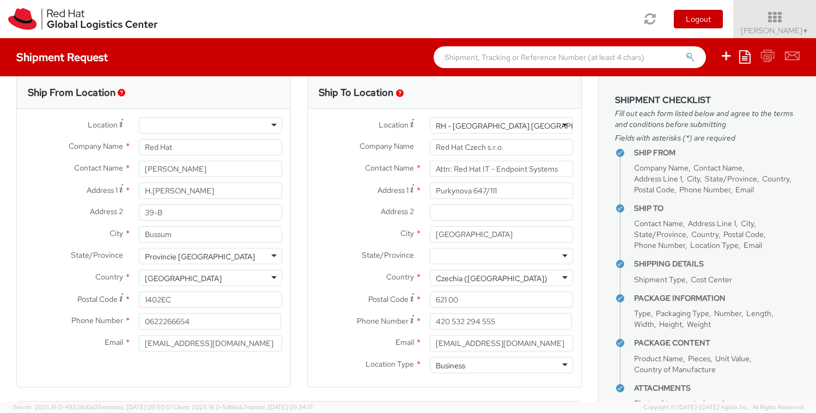
click at [575, 219] on div at bounding box center [502, 212] width 160 height 16
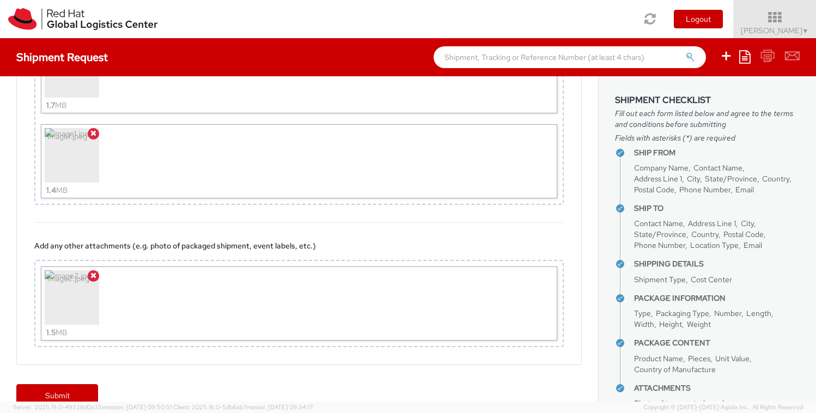
scroll to position [1008, 0]
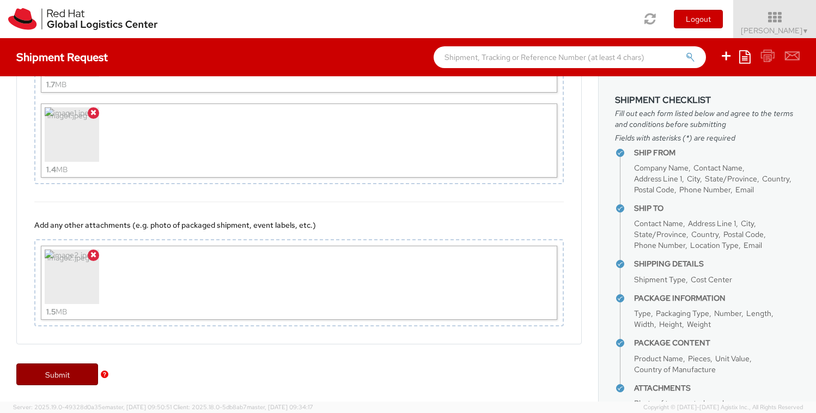
click at [57, 379] on link "Submit" at bounding box center [57, 374] width 82 height 22
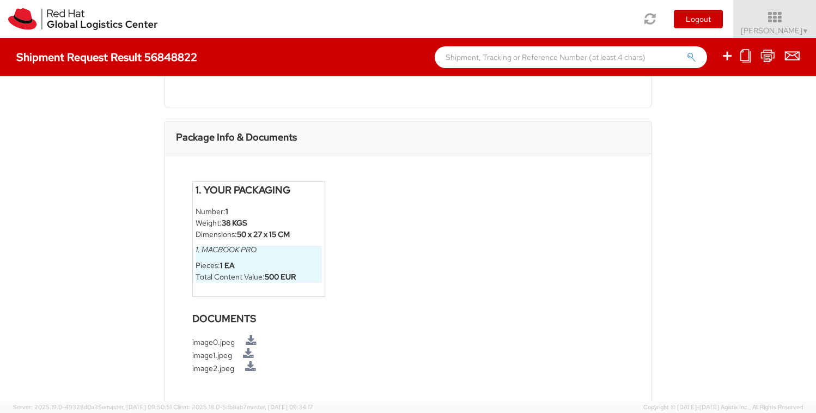
scroll to position [512, 0]
